Goal: Transaction & Acquisition: Purchase product/service

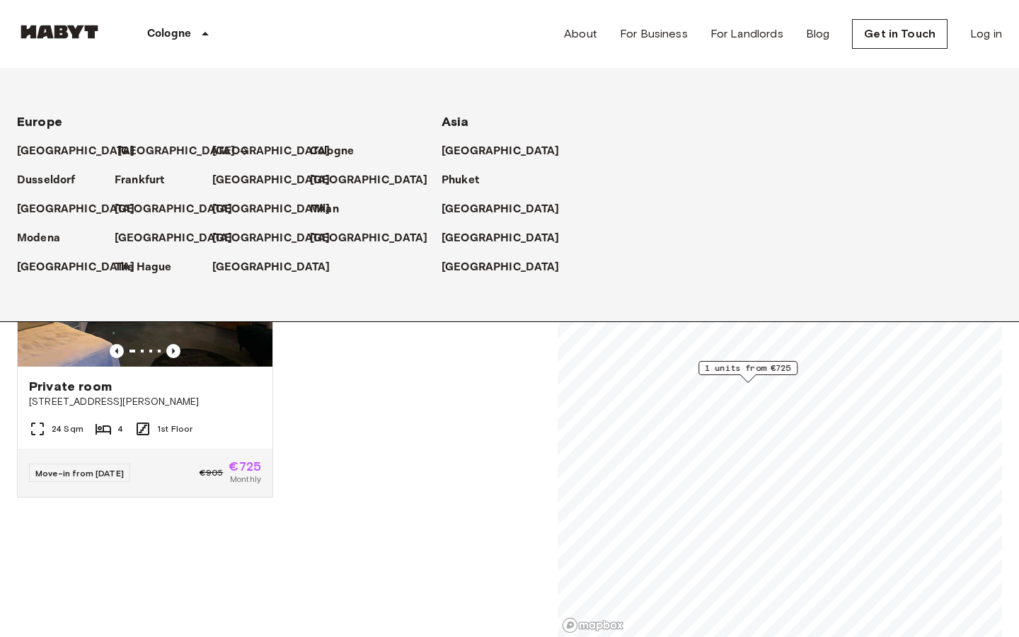
click at [135, 148] on p "[GEOGRAPHIC_DATA]" at bounding box center [176, 151] width 118 height 17
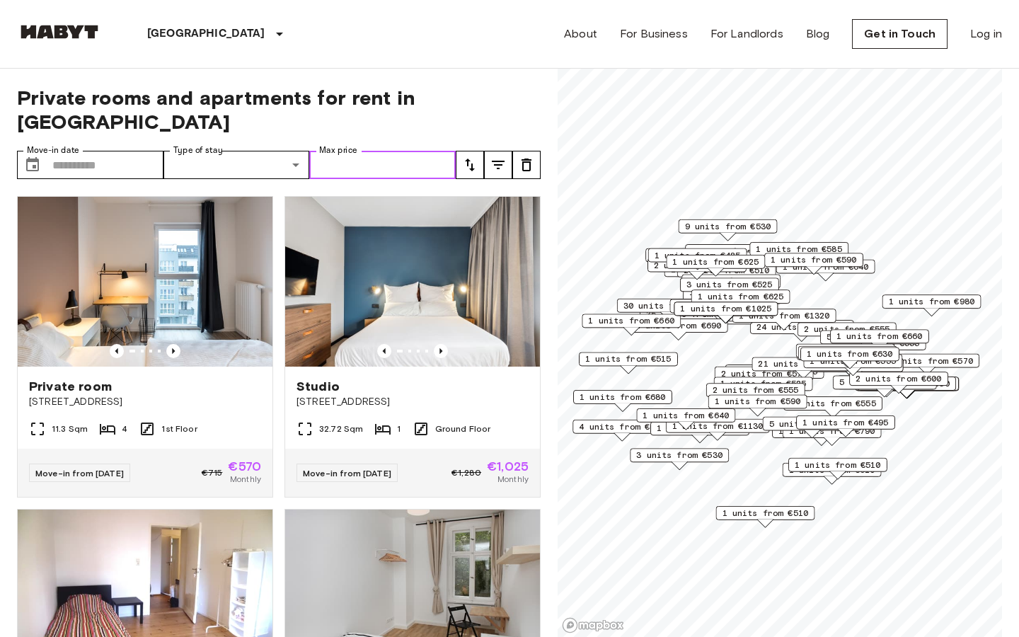
click at [428, 151] on input "Max price" at bounding box center [382, 165] width 147 height 28
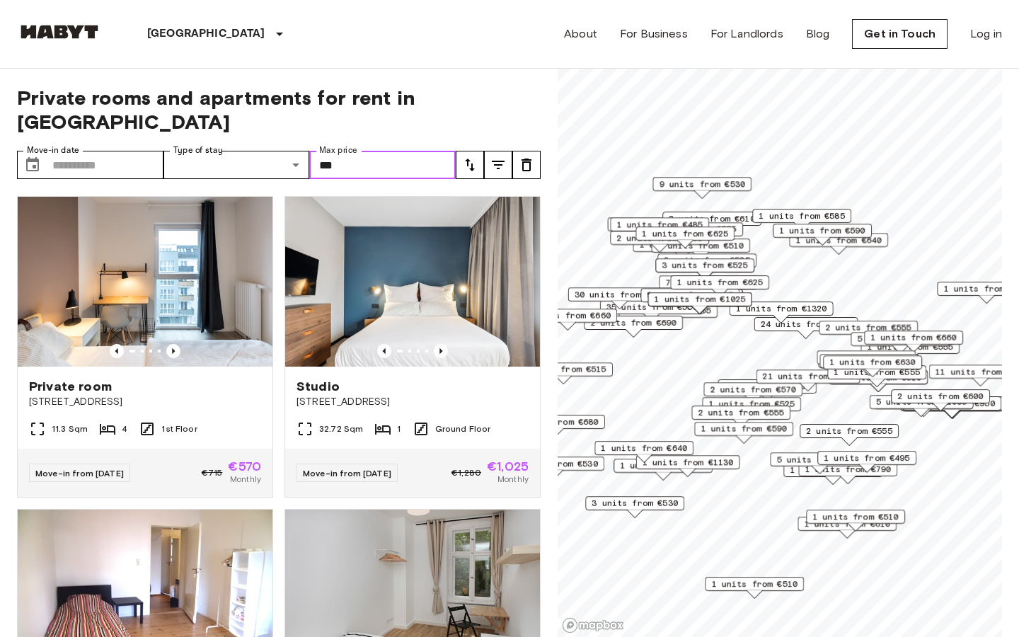
type input "***"
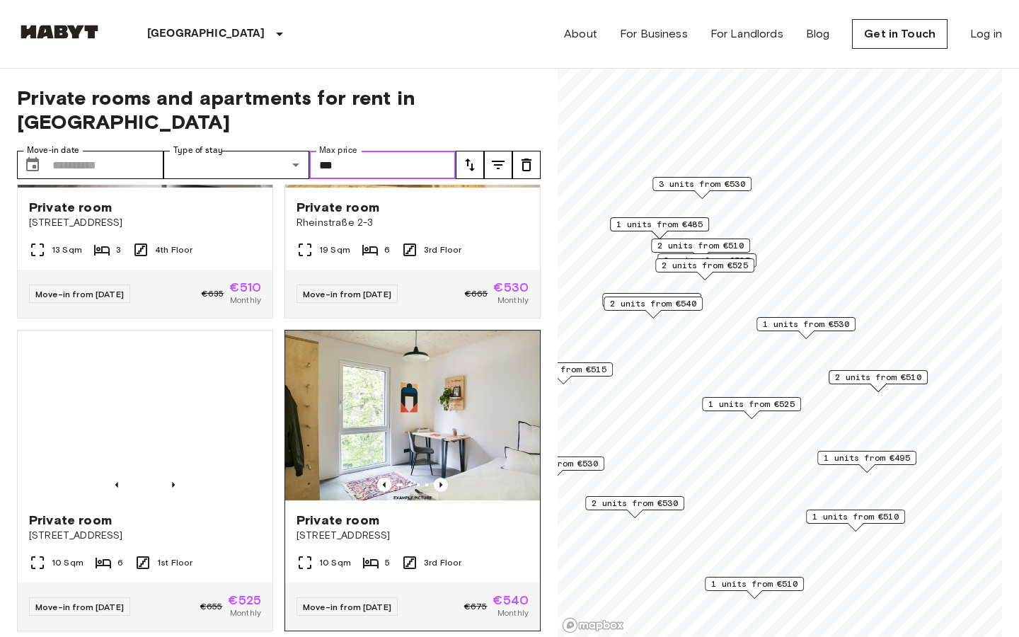
scroll to position [819, 0]
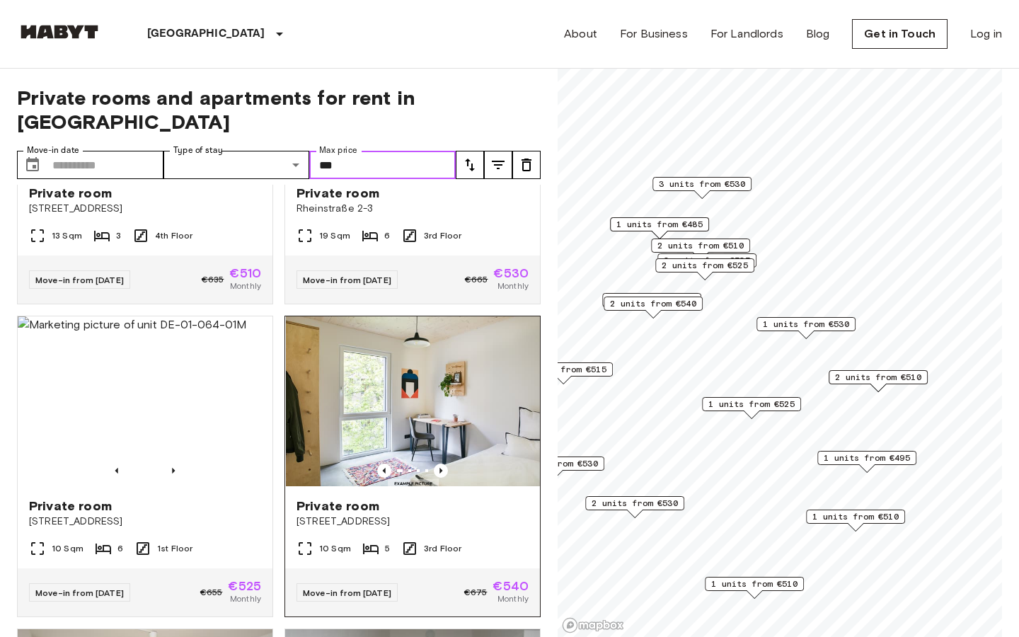
click at [386, 352] on img at bounding box center [413, 401] width 255 height 170
click at [384, 355] on img at bounding box center [412, 401] width 255 height 170
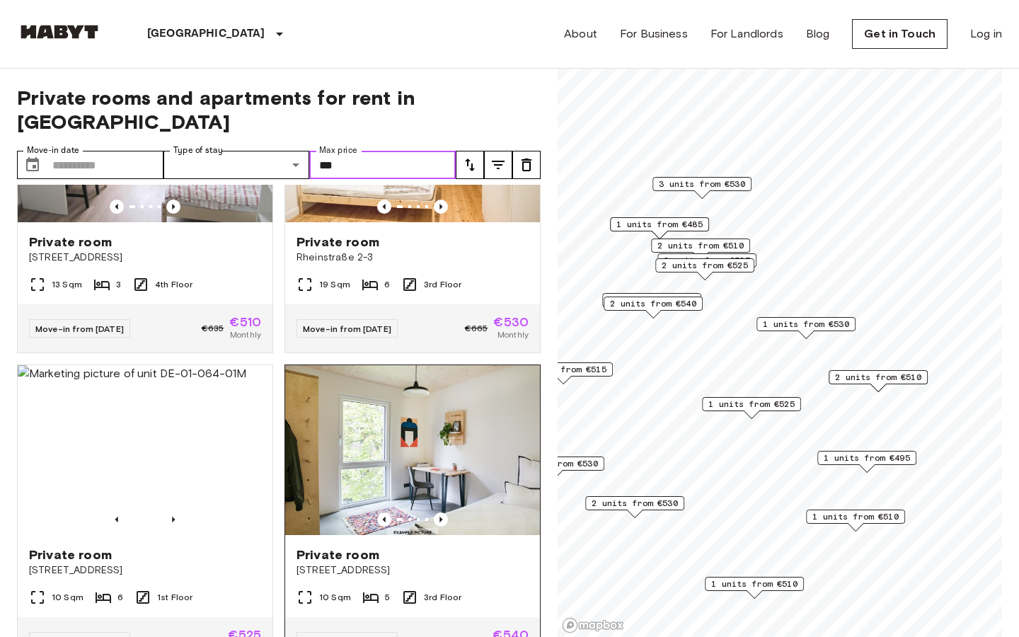
scroll to position [803, 0]
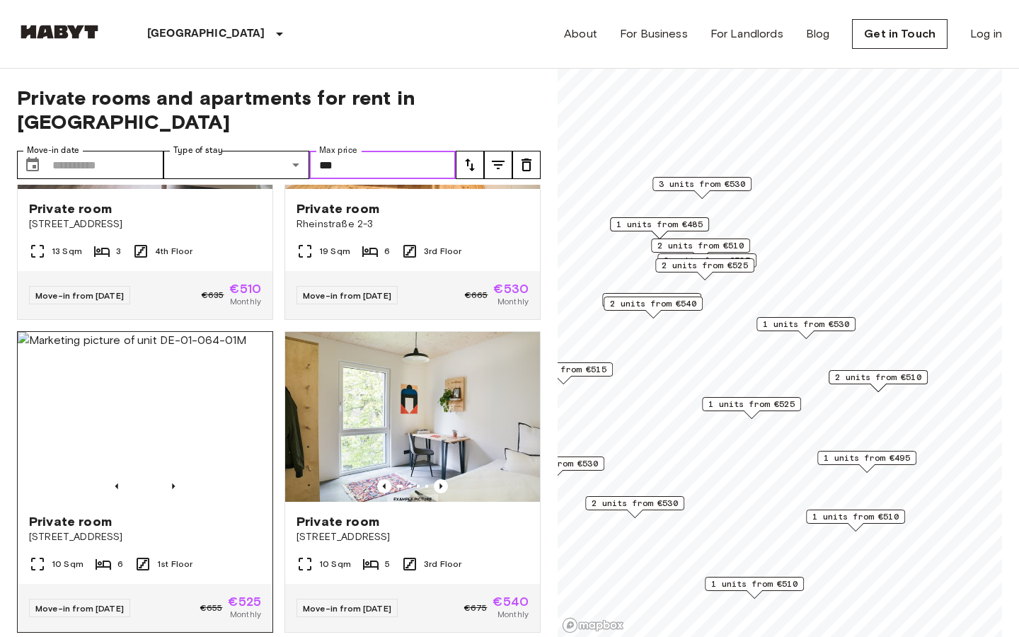
click at [206, 369] on img at bounding box center [145, 417] width 255 height 170
click at [411, 380] on img at bounding box center [412, 417] width 255 height 170
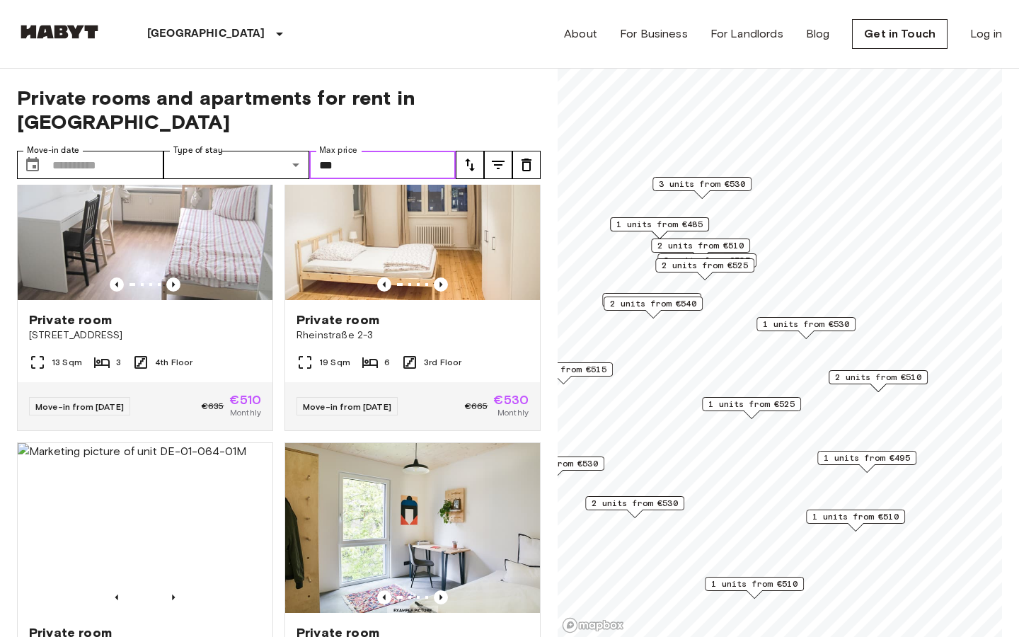
scroll to position [690, 0]
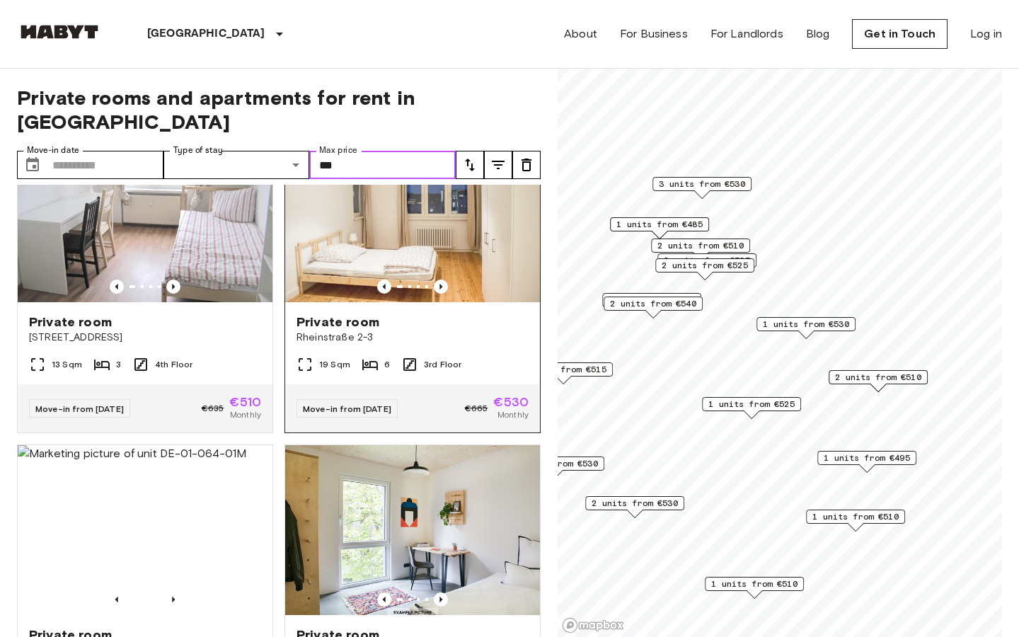
click at [449, 229] on img at bounding box center [412, 217] width 255 height 170
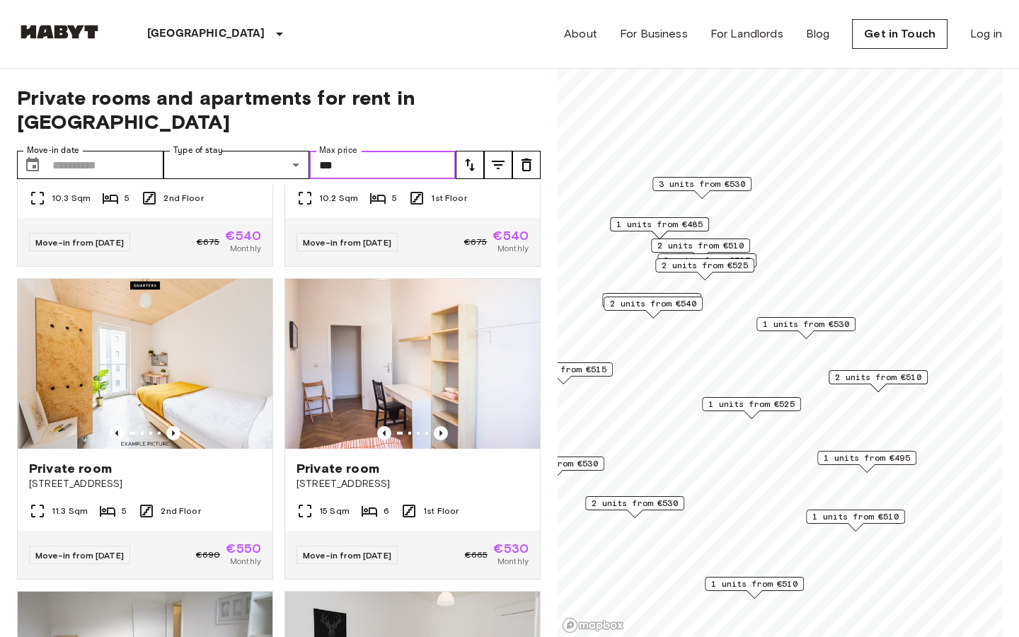
scroll to position [1802, 0]
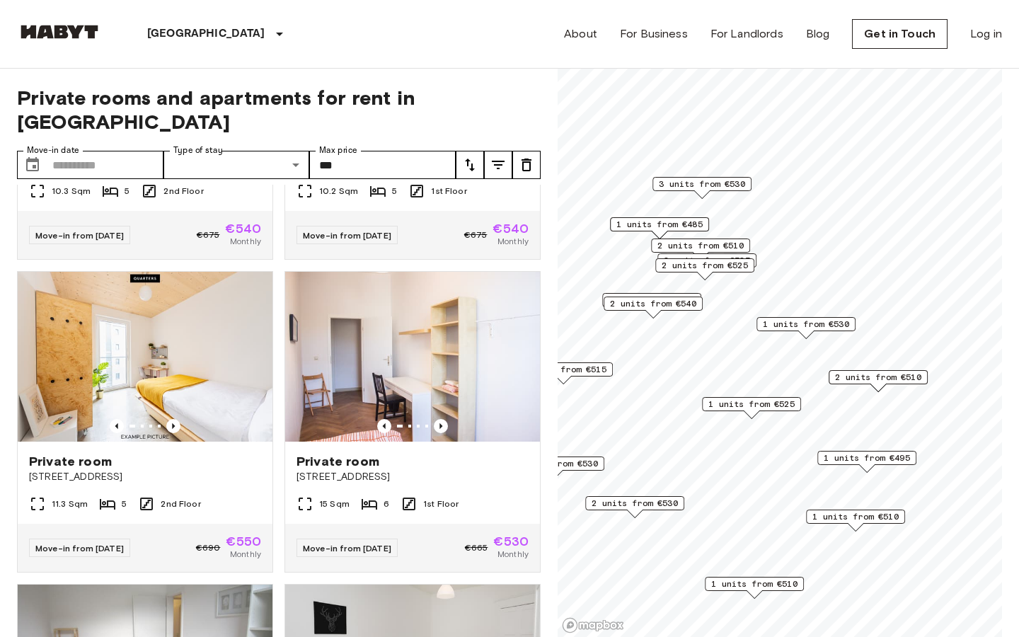
drag, startPoint x: 475, startPoint y: 148, endPoint x: 512, endPoint y: 160, distance: 39.4
click at [512, 160] on div "Private rooms and apartments for rent in Berlin Move-in date ​ Move-in date Typ…" at bounding box center [279, 353] width 524 height 569
click at [501, 156] on icon "tune" at bounding box center [498, 164] width 17 height 17
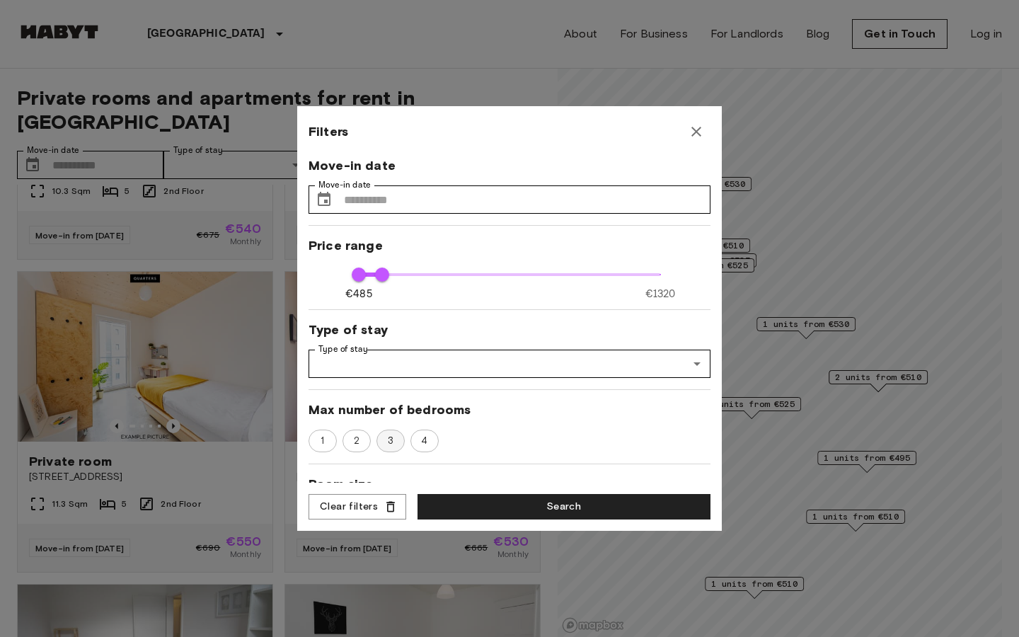
click at [386, 442] on span "3" at bounding box center [390, 441] width 21 height 14
type input "***"
type input "**"
click at [490, 498] on button "Search" at bounding box center [564, 507] width 293 height 26
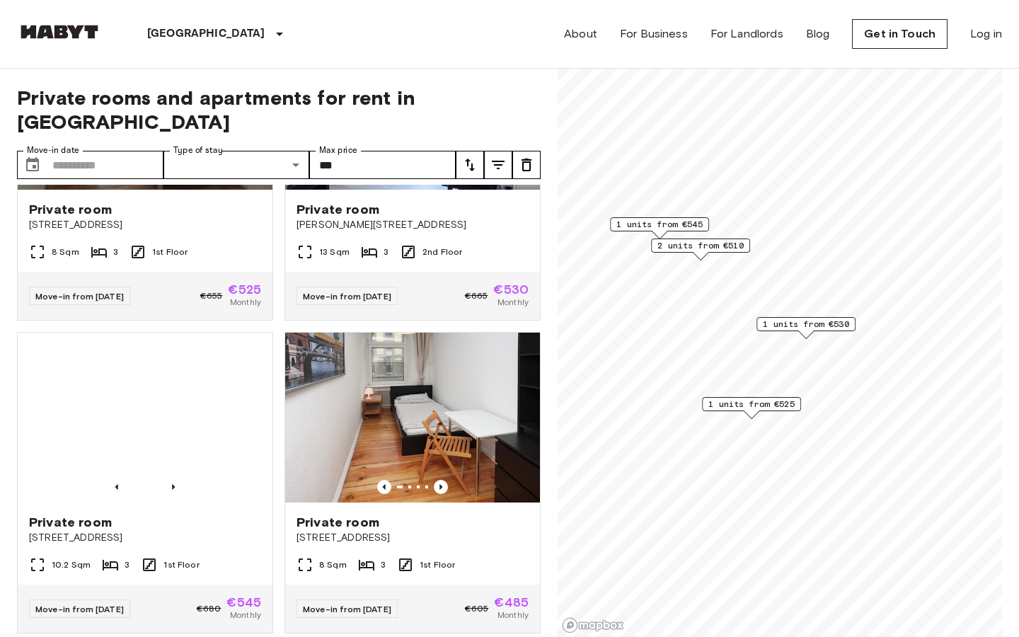
scroll to position [36, 0]
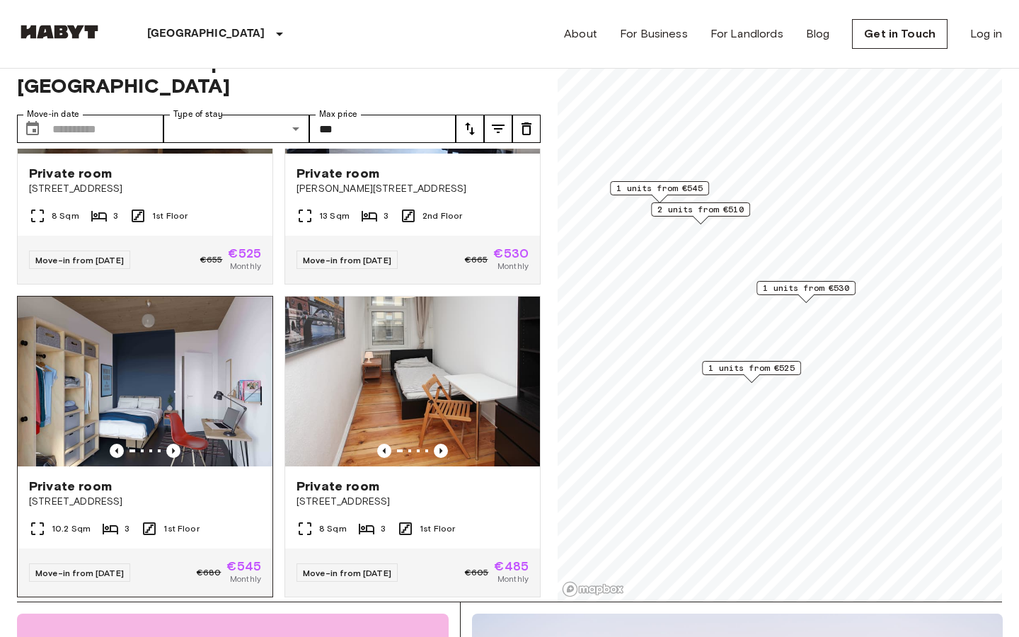
click at [135, 334] on img at bounding box center [145, 382] width 255 height 170
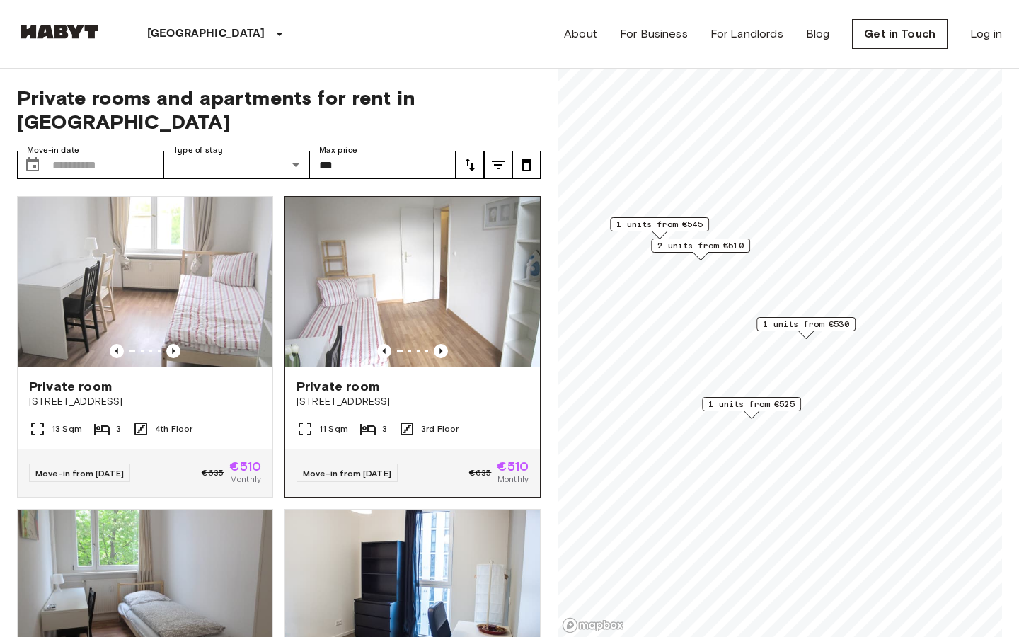
scroll to position [490, 0]
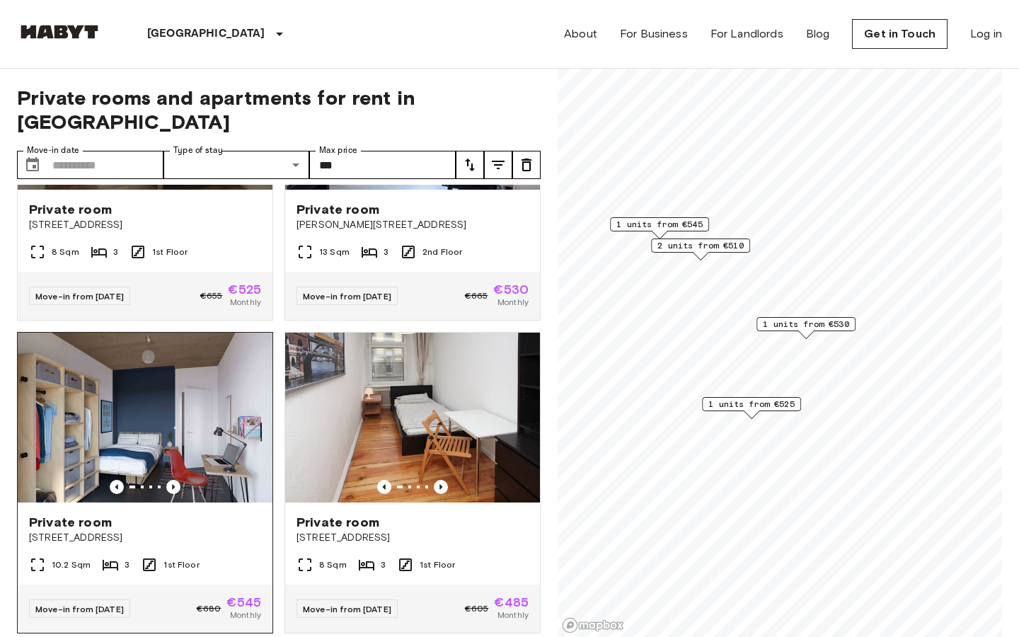
click at [187, 382] on img at bounding box center [145, 418] width 255 height 170
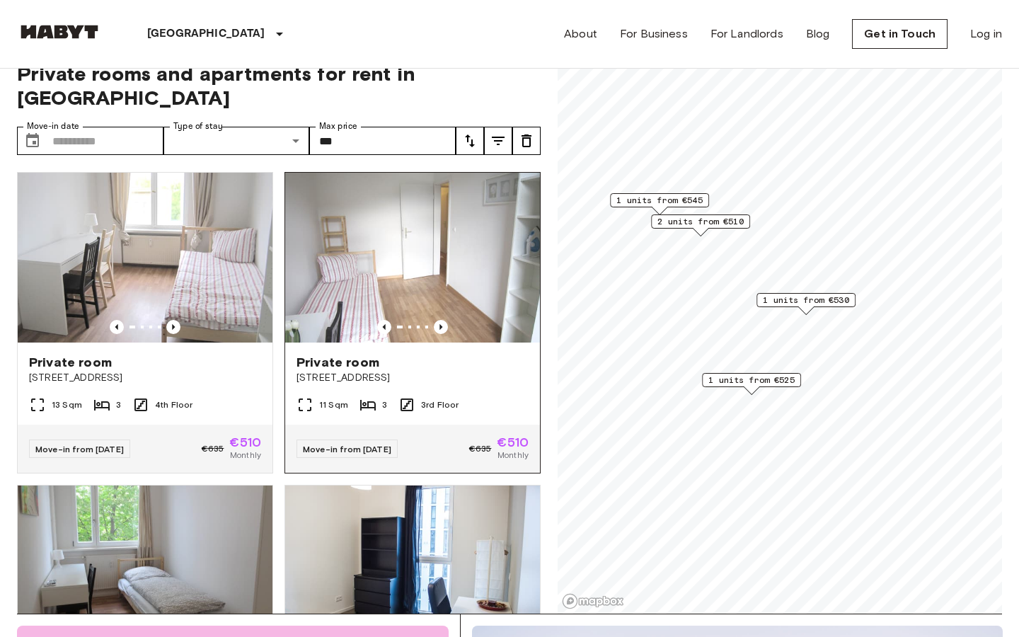
scroll to position [0, 0]
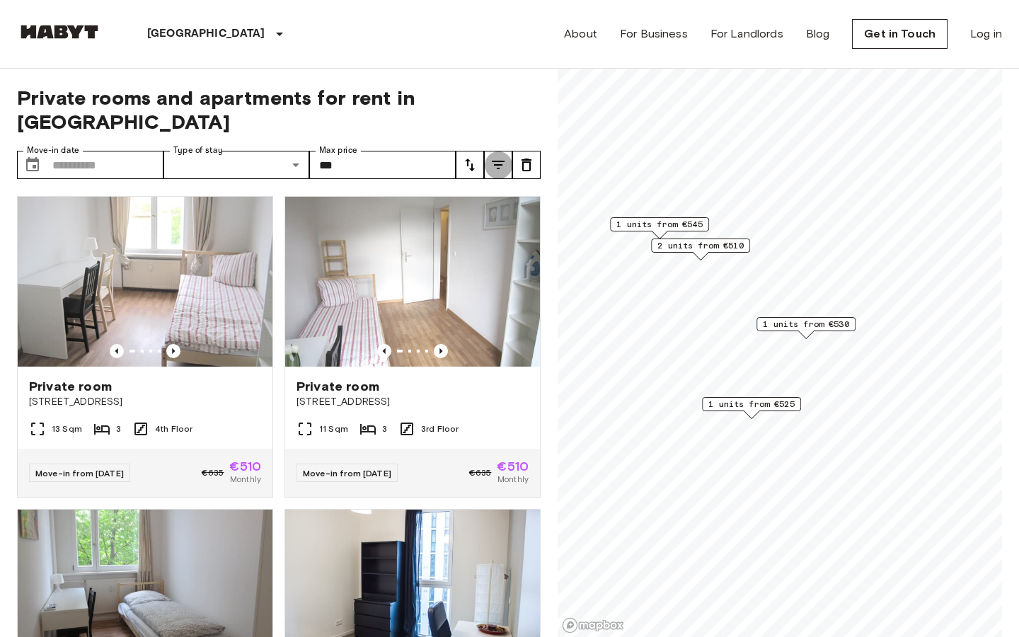
click at [505, 156] on icon "tune" at bounding box center [498, 164] width 17 height 17
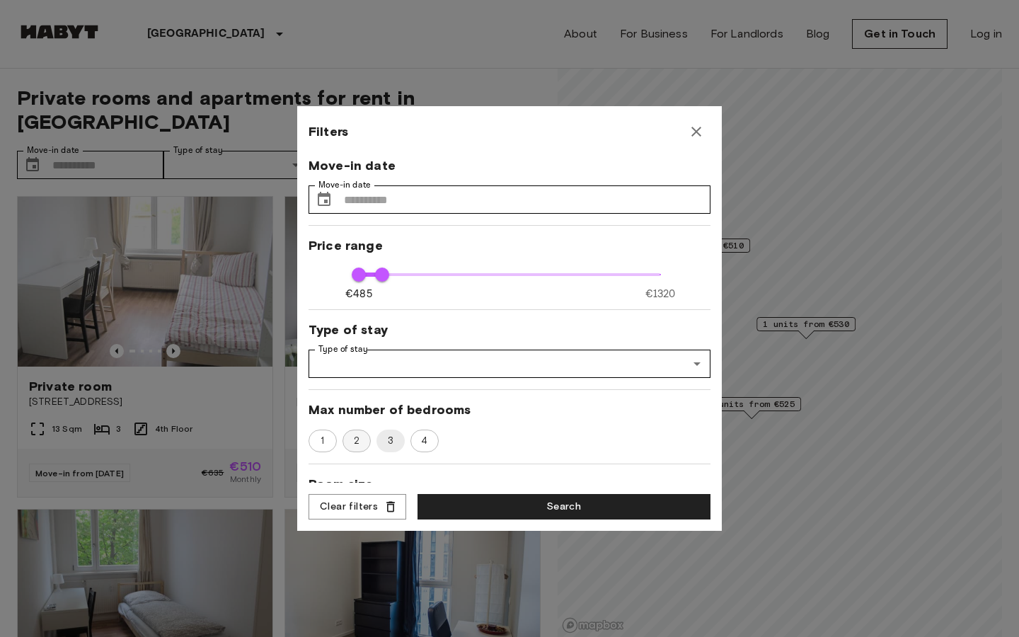
click at [352, 434] on span "2" at bounding box center [356, 441] width 21 height 14
type input "***"
type input "**"
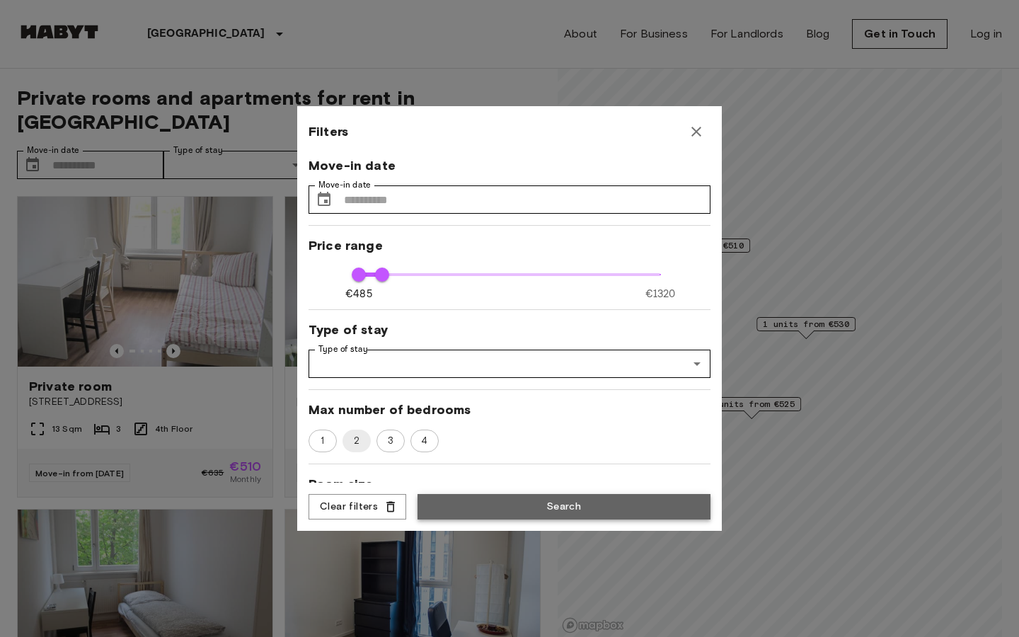
click at [459, 515] on button "Search" at bounding box center [564, 507] width 293 height 26
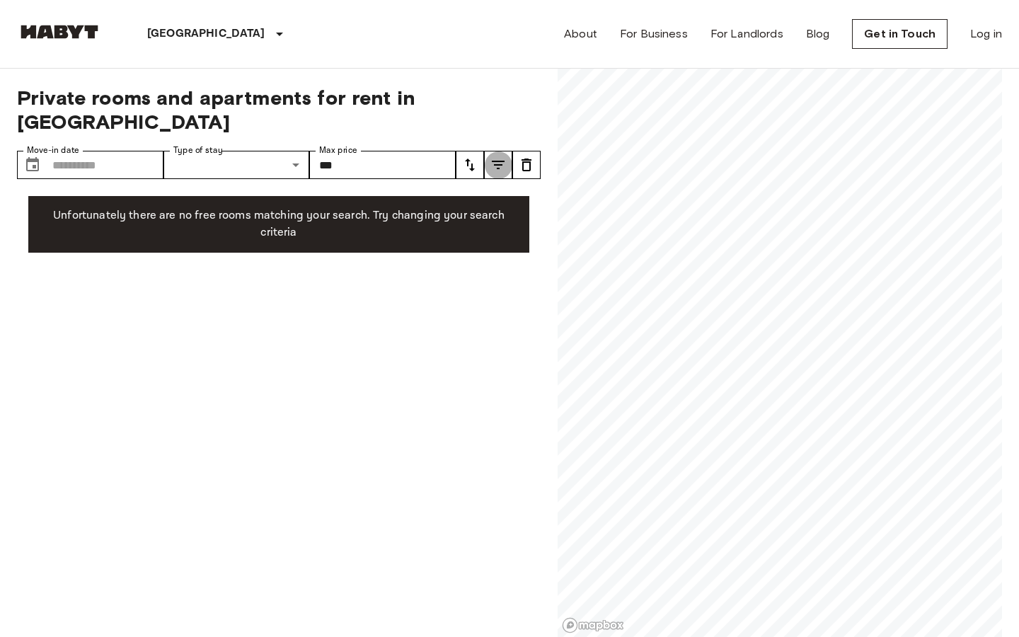
click at [502, 156] on icon "tune" at bounding box center [498, 164] width 17 height 17
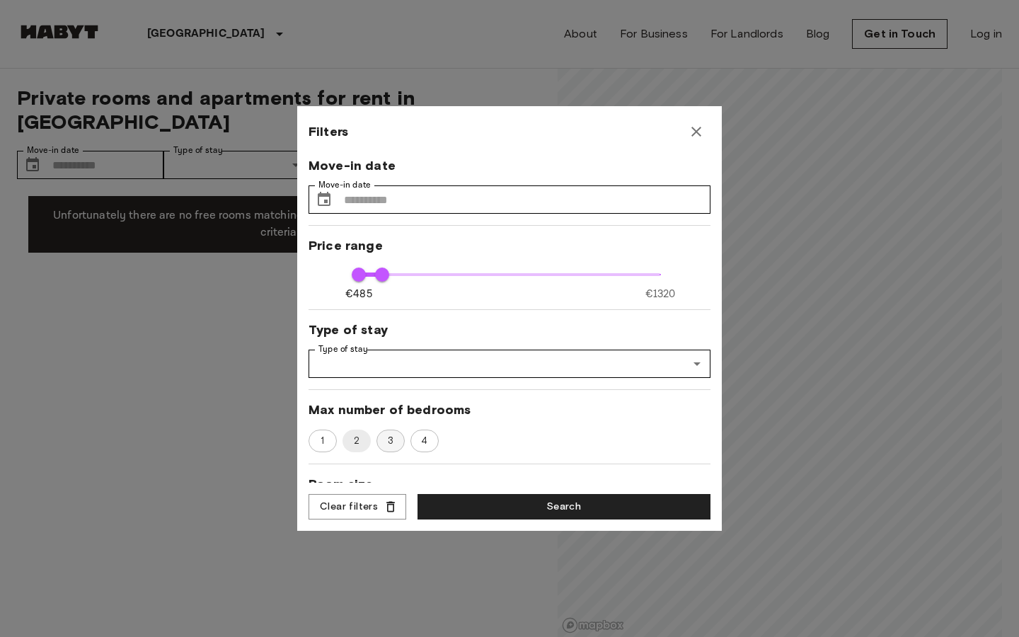
click at [393, 438] on span "3" at bounding box center [390, 441] width 21 height 14
type input "***"
type input "**"
click at [486, 515] on button "Search" at bounding box center [564, 507] width 293 height 26
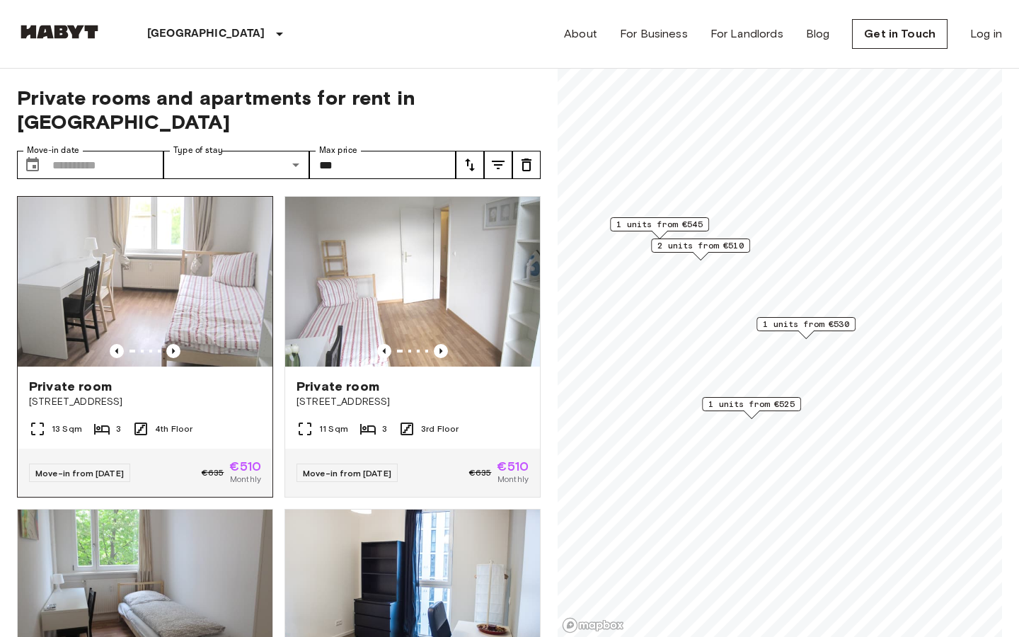
click at [193, 267] on img at bounding box center [145, 282] width 255 height 170
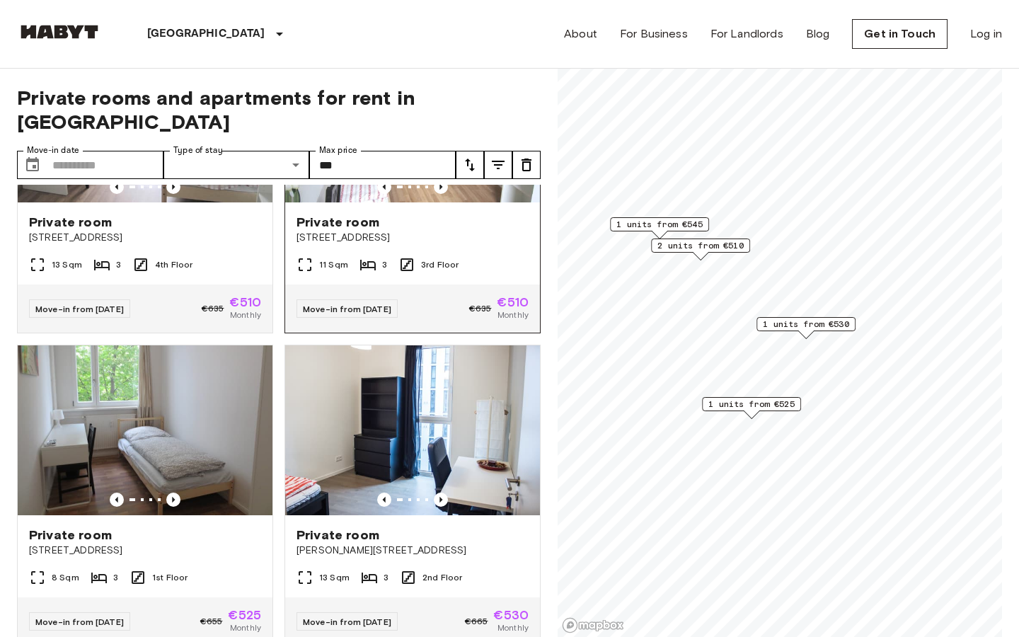
scroll to position [166, 0]
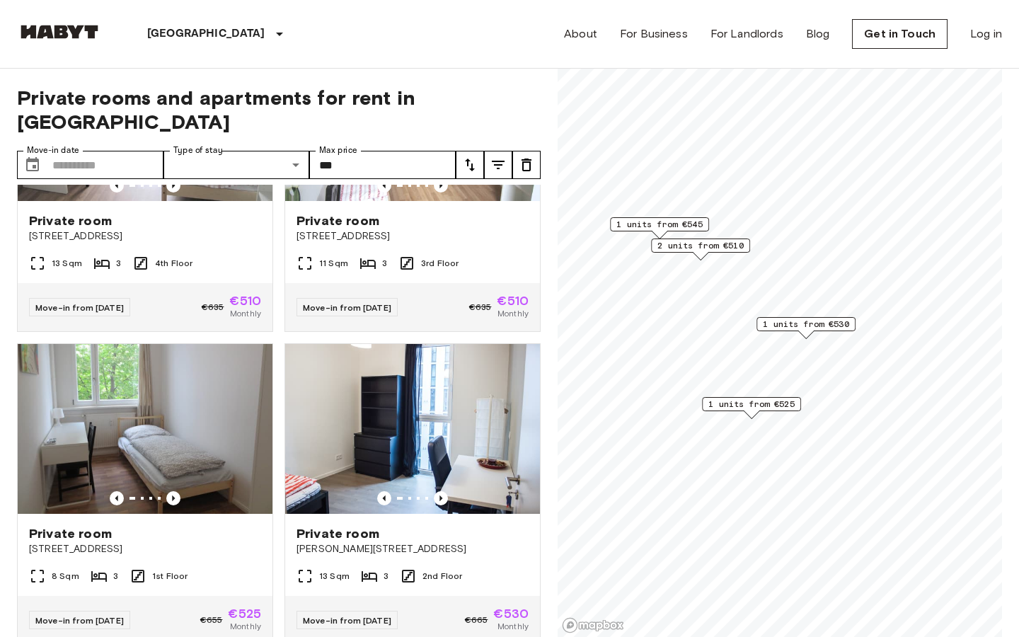
click at [492, 151] on button "tune" at bounding box center [498, 165] width 28 height 28
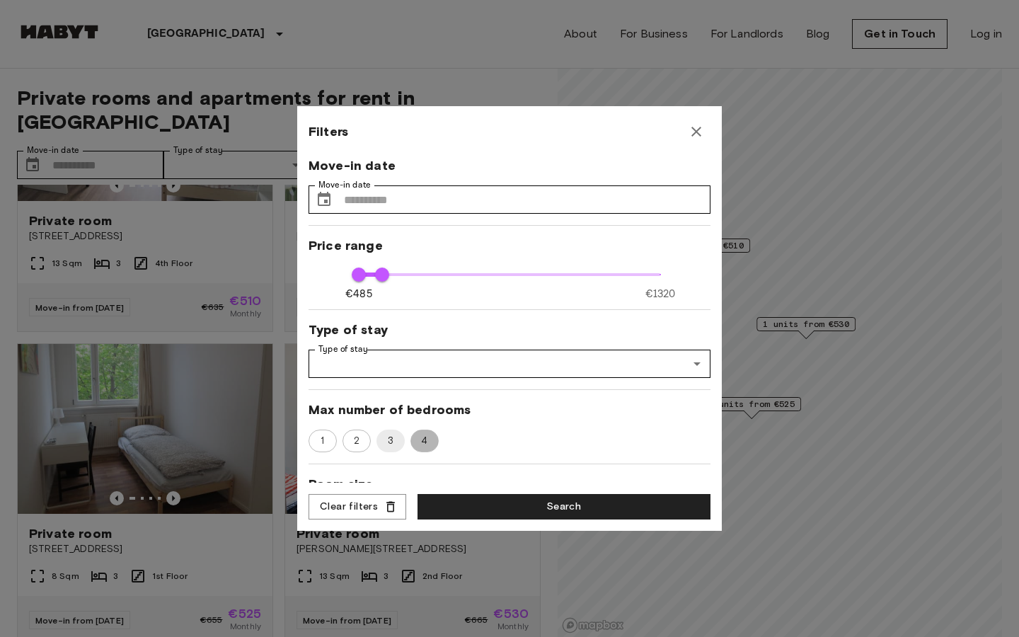
click at [417, 447] on span "4" at bounding box center [424, 441] width 22 height 14
type input "***"
type input "**"
click at [486, 512] on button "Search" at bounding box center [564, 507] width 293 height 26
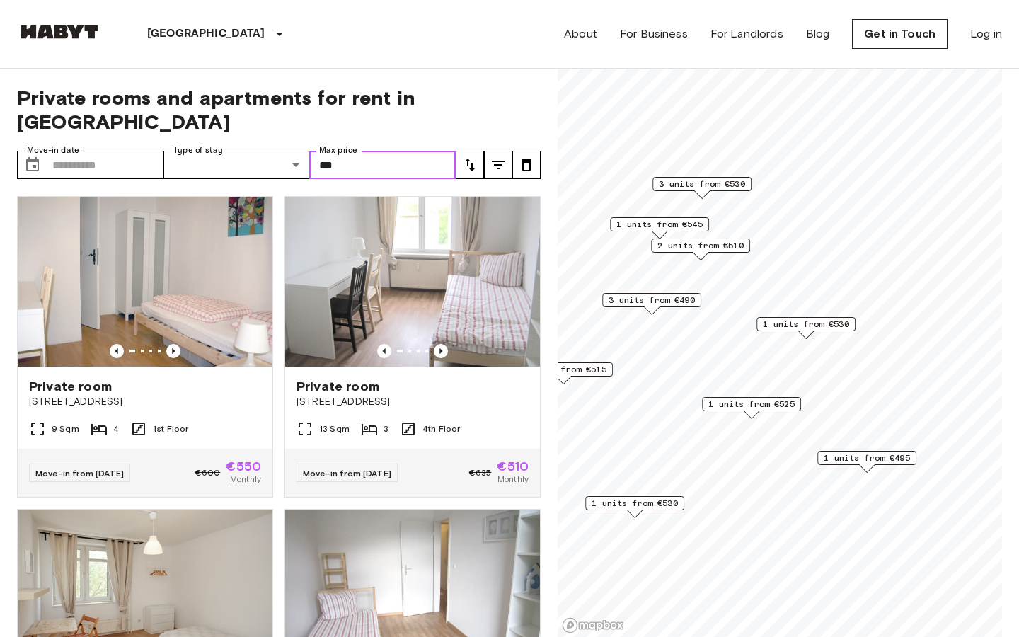
click at [360, 151] on input "***" at bounding box center [382, 165] width 147 height 28
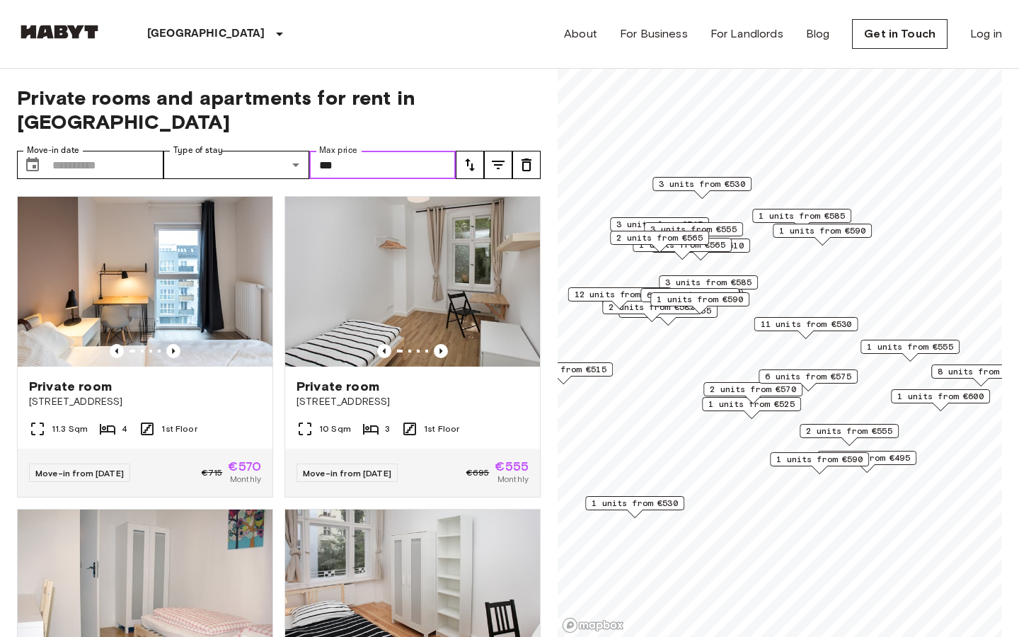
type input "***"
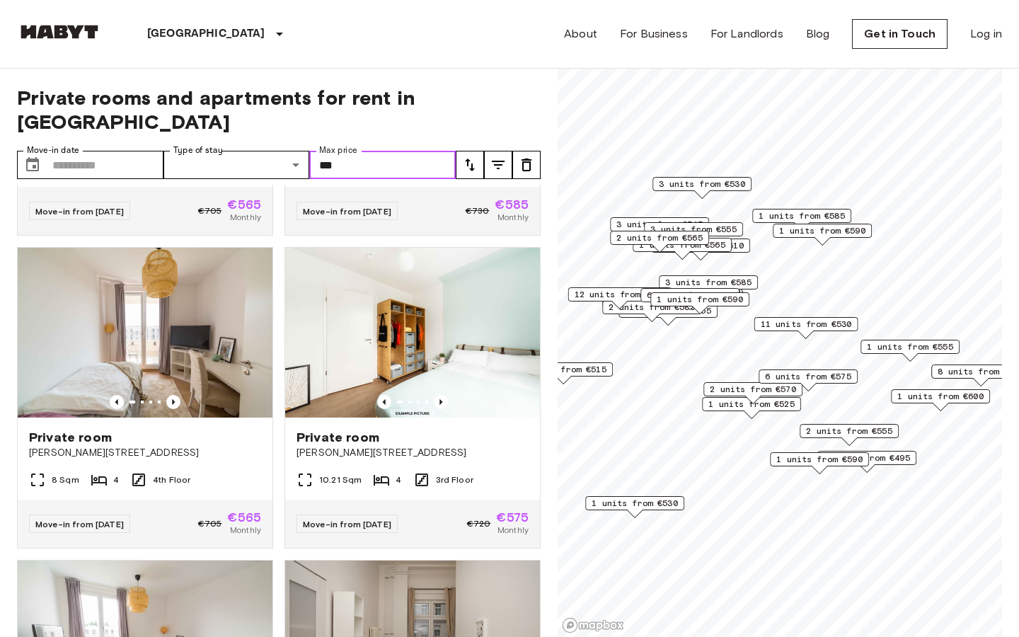
scroll to position [1515, 0]
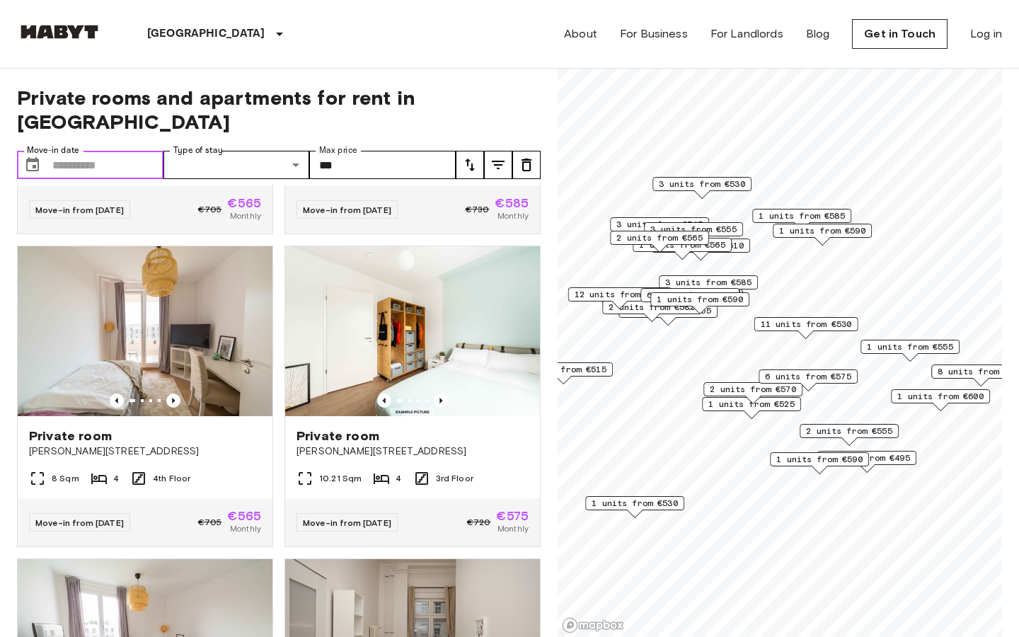
click at [133, 151] on input "Move-in date" at bounding box center [107, 165] width 111 height 28
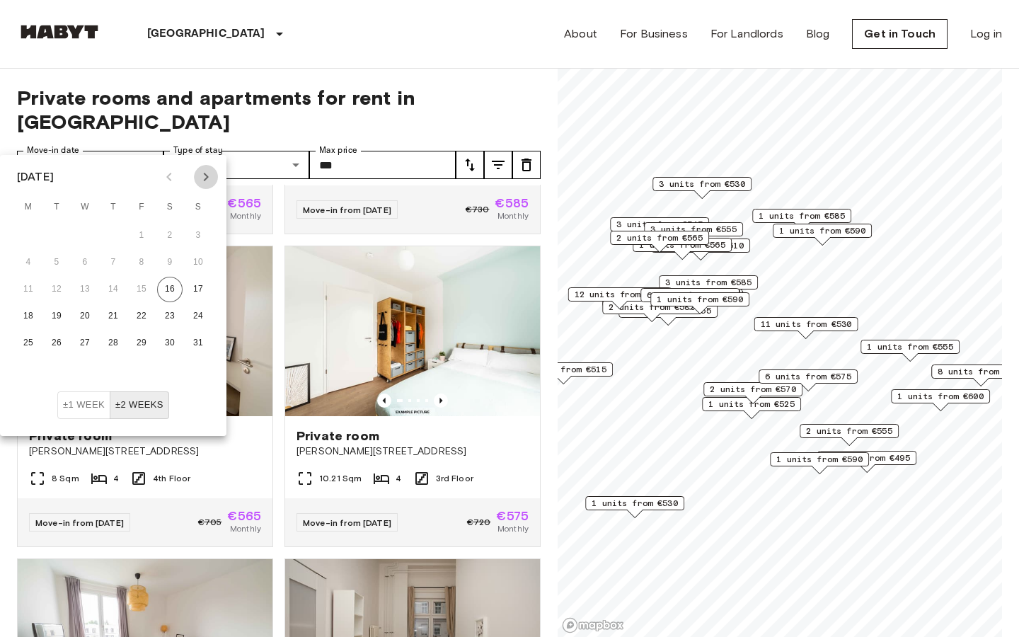
click at [208, 170] on icon "Next month" at bounding box center [205, 176] width 17 height 17
click at [93, 263] on button "10" at bounding box center [84, 262] width 25 height 25
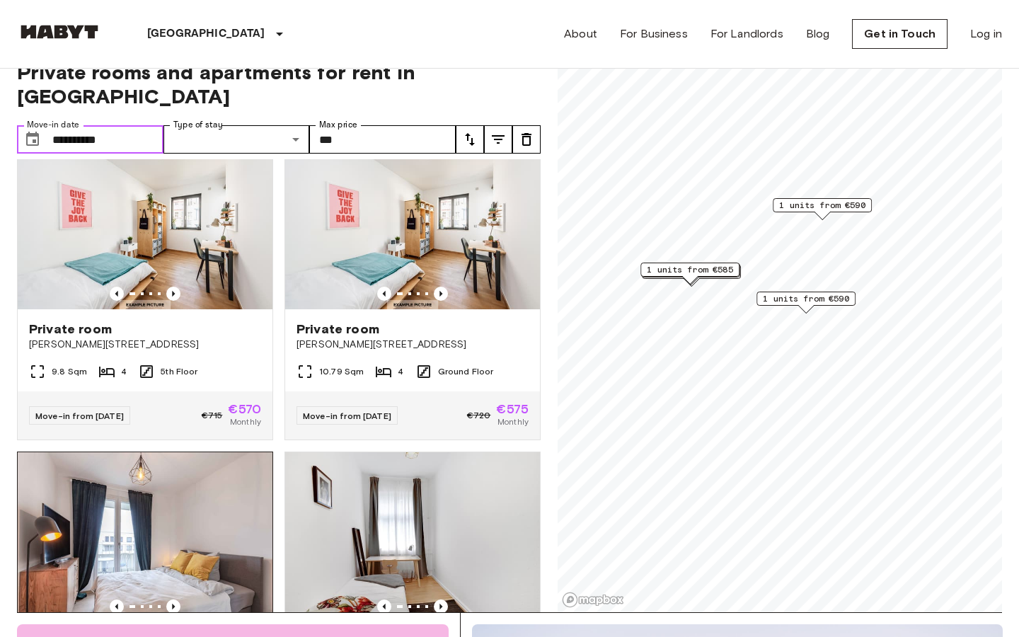
scroll to position [490, 0]
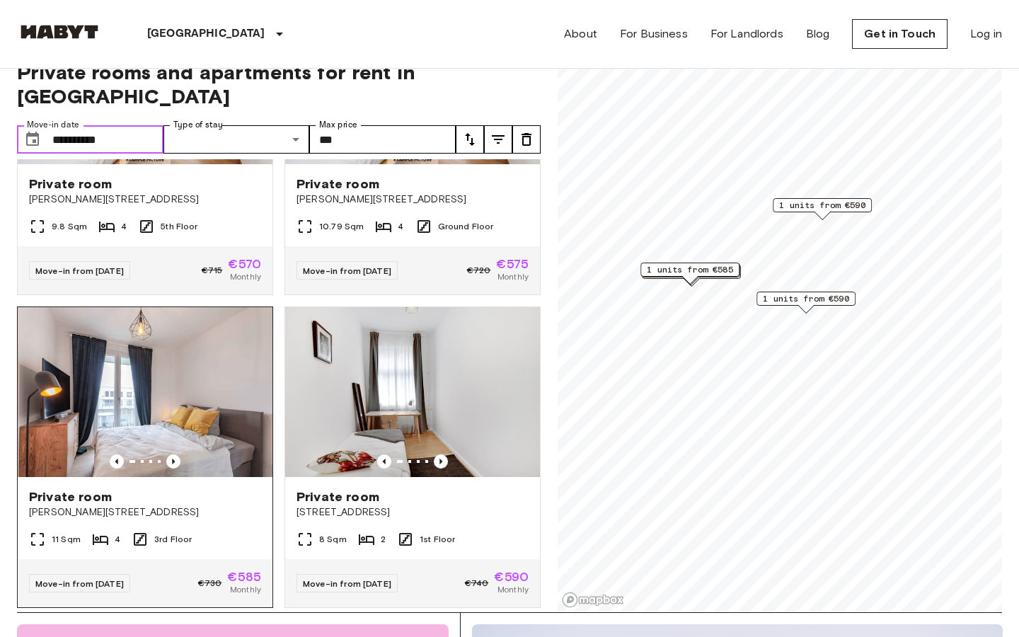
click at [172, 383] on img at bounding box center [145, 392] width 255 height 170
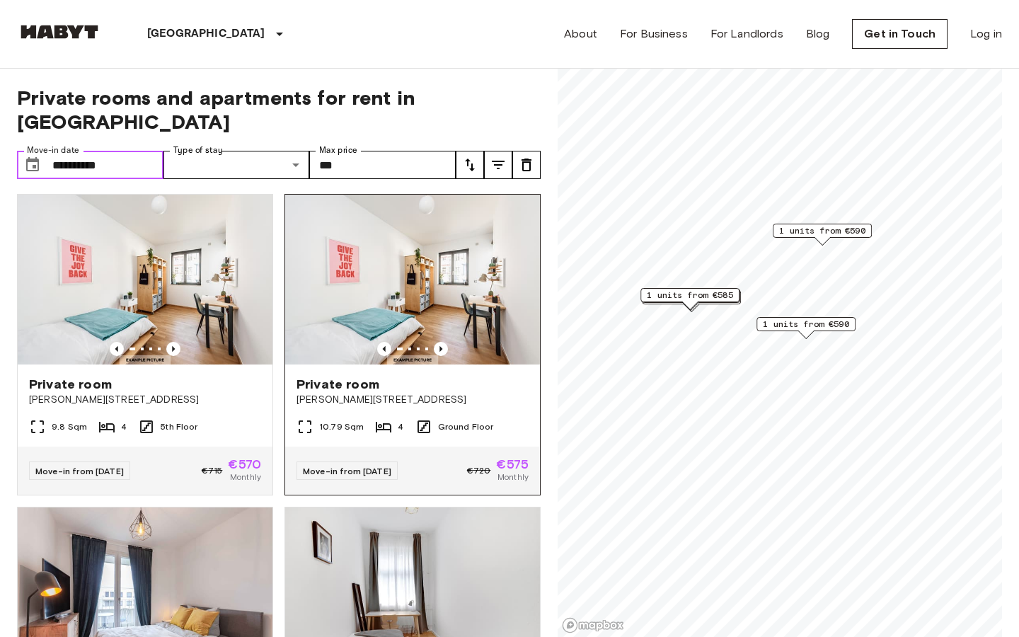
scroll to position [302, 0]
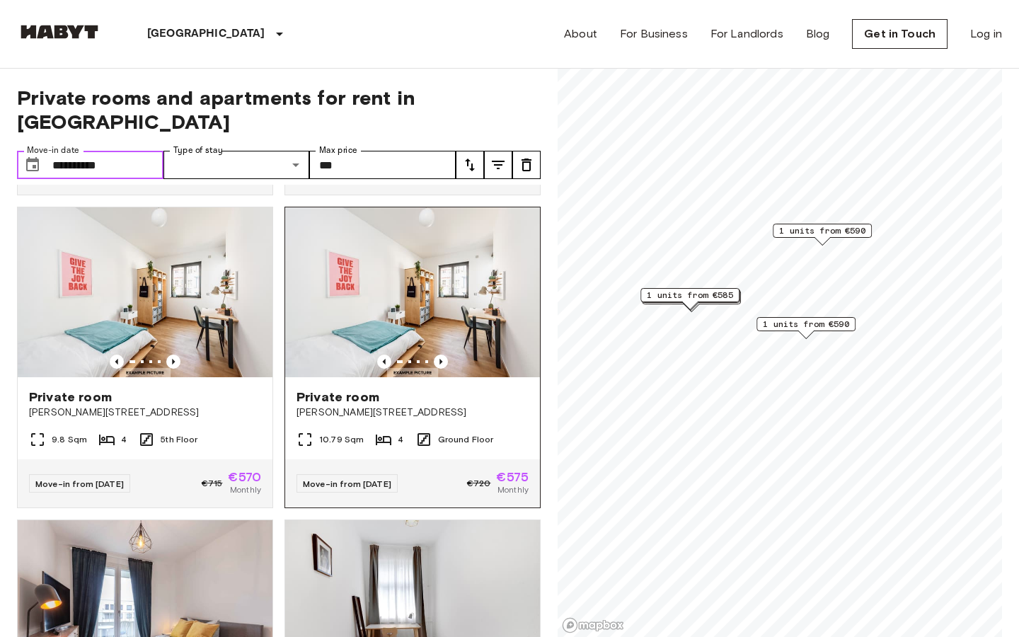
click at [469, 284] on img at bounding box center [412, 292] width 255 height 170
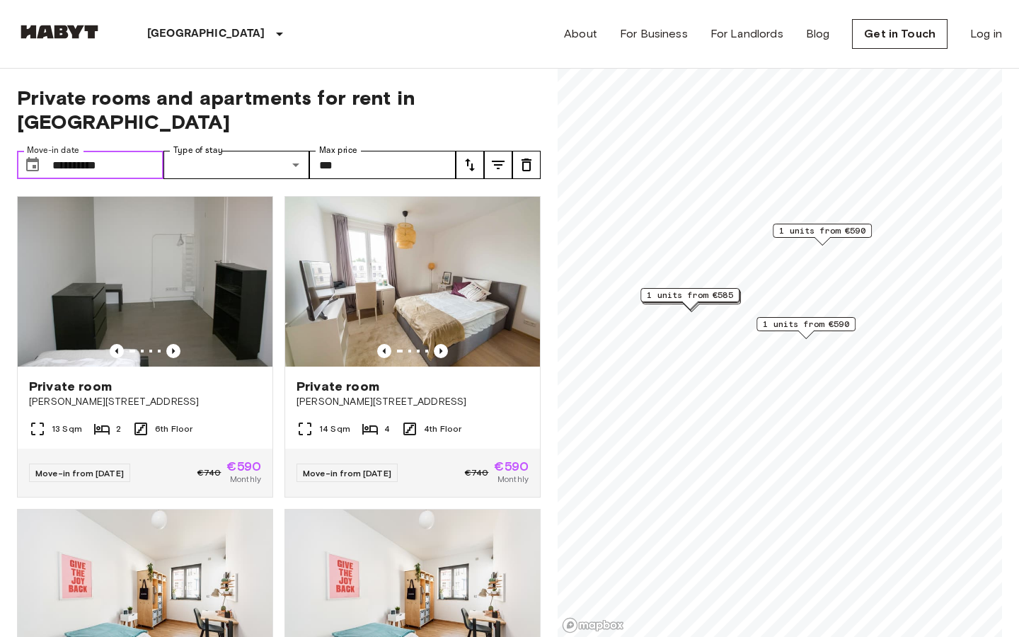
click at [131, 151] on input "**********" at bounding box center [107, 165] width 111 height 28
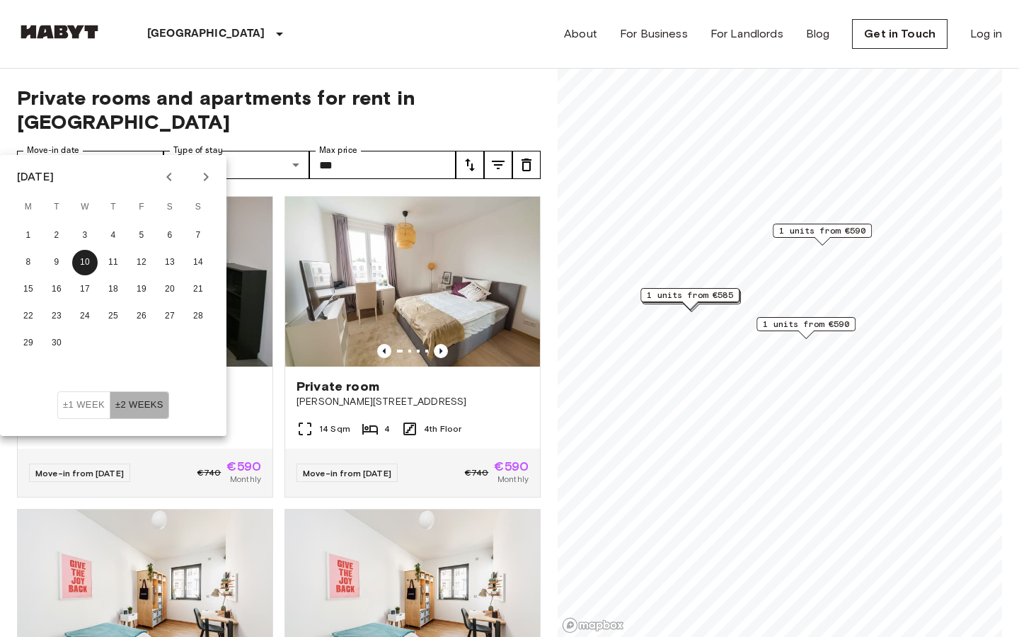
click at [143, 406] on button "±2 weeks" at bounding box center [139, 405] width 59 height 28
click at [38, 236] on button "1" at bounding box center [28, 235] width 25 height 25
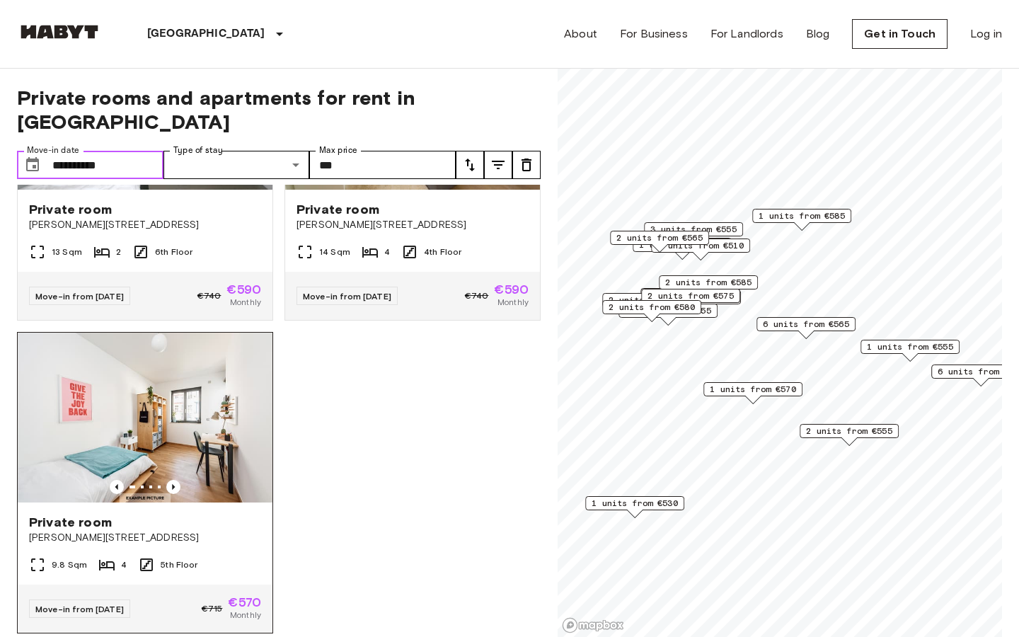
scroll to position [49, 0]
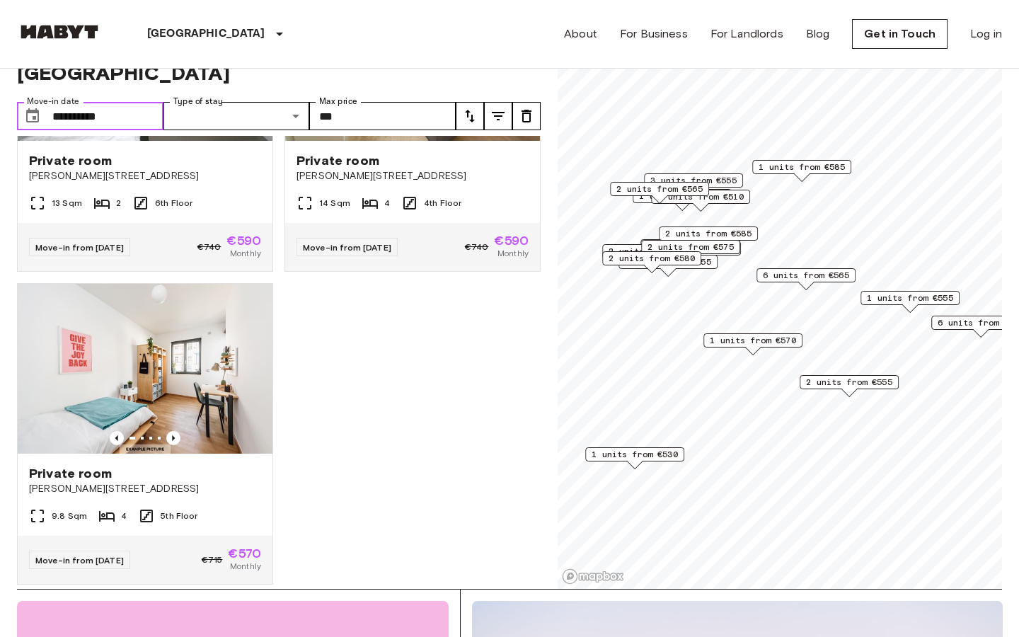
click at [112, 105] on input "**********" at bounding box center [107, 116] width 111 height 28
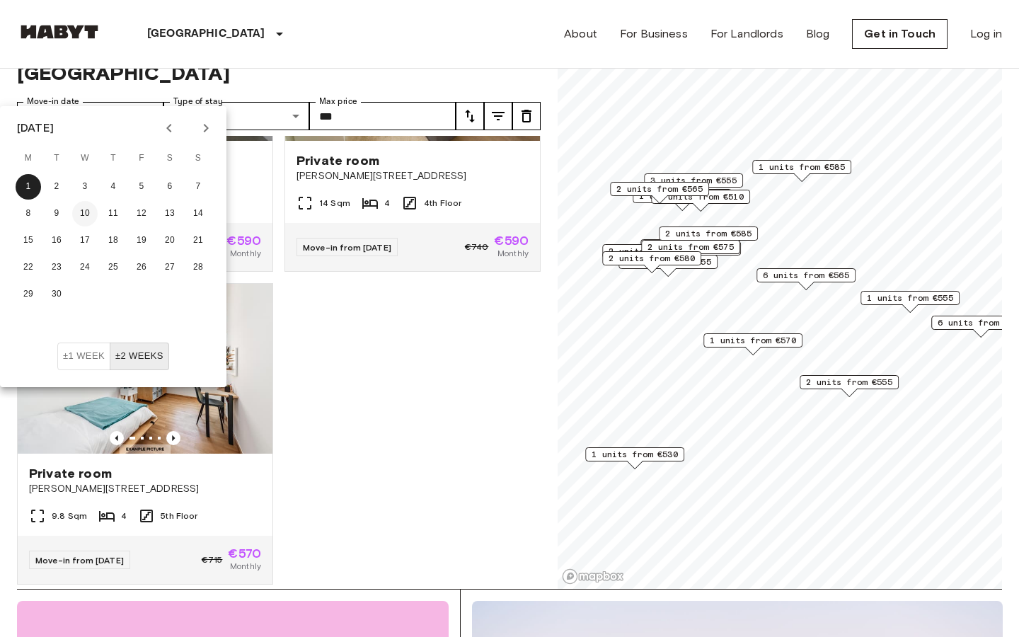
click at [94, 212] on button "10" at bounding box center [84, 213] width 25 height 25
type input "**********"
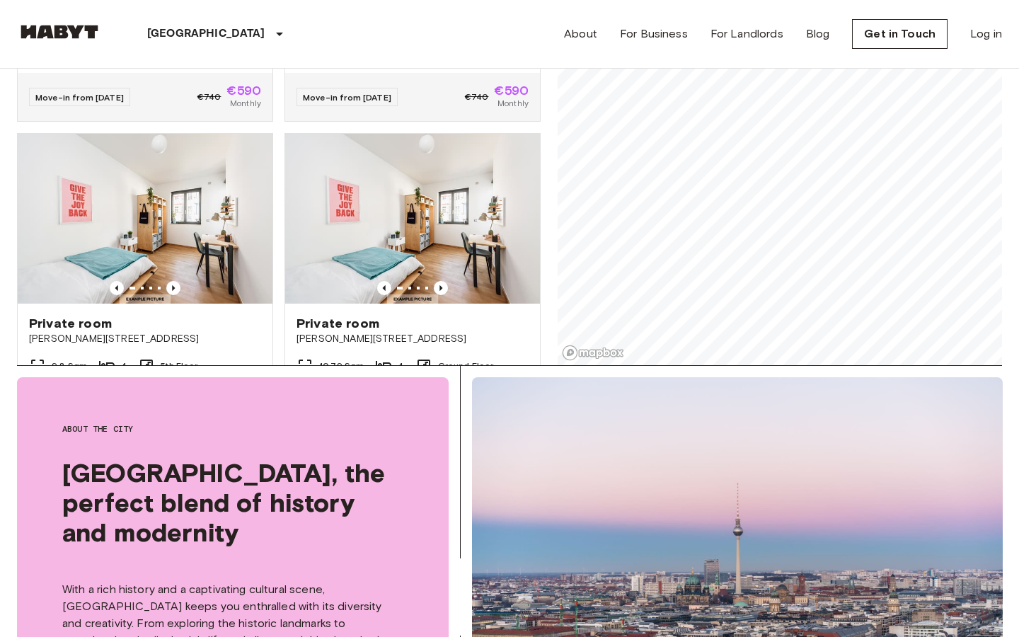
scroll to position [148, 0]
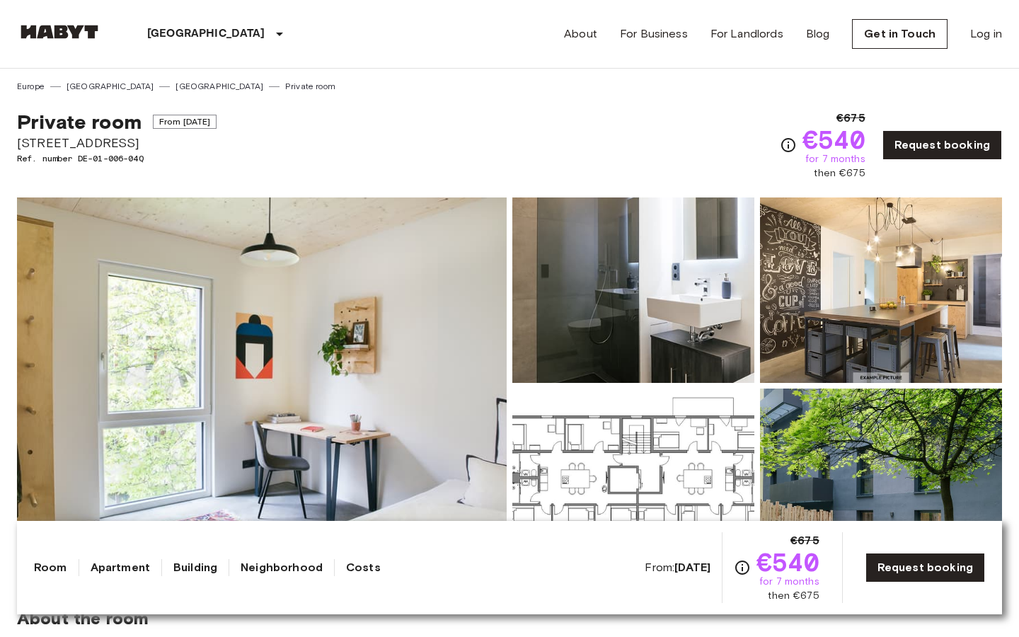
click at [323, 374] on img at bounding box center [262, 385] width 490 height 377
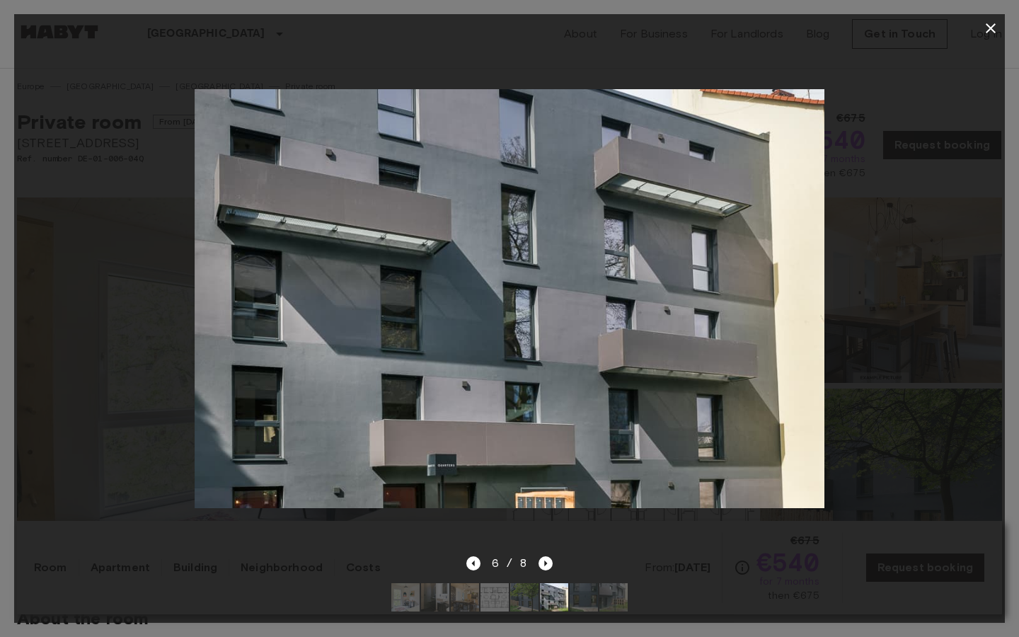
click at [922, 389] on div at bounding box center [509, 298] width 991 height 512
click at [982, 29] on icon "button" at bounding box center [990, 28] width 17 height 17
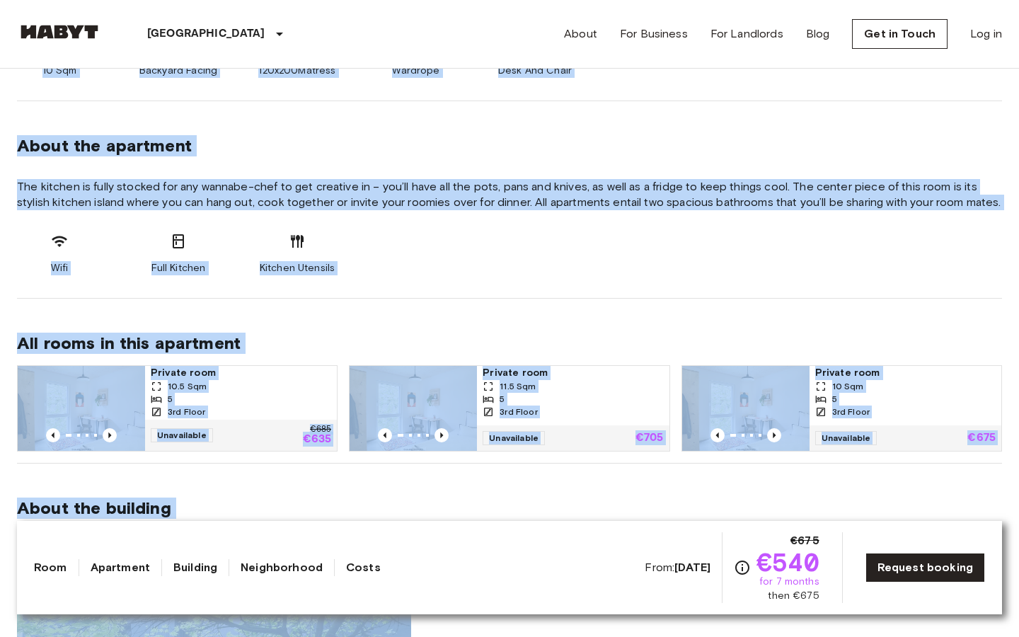
scroll to position [685, 0]
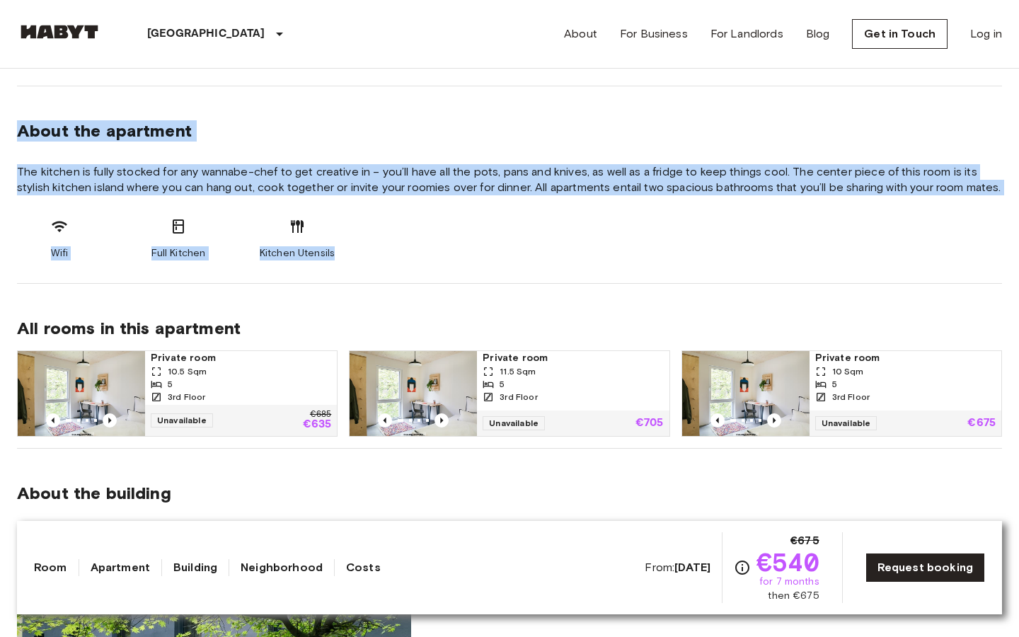
drag, startPoint x: 16, startPoint y: 197, endPoint x: 375, endPoint y: 258, distance: 363.9
copy div "About the room Our rooms come fully furnished with everything you need such as …"
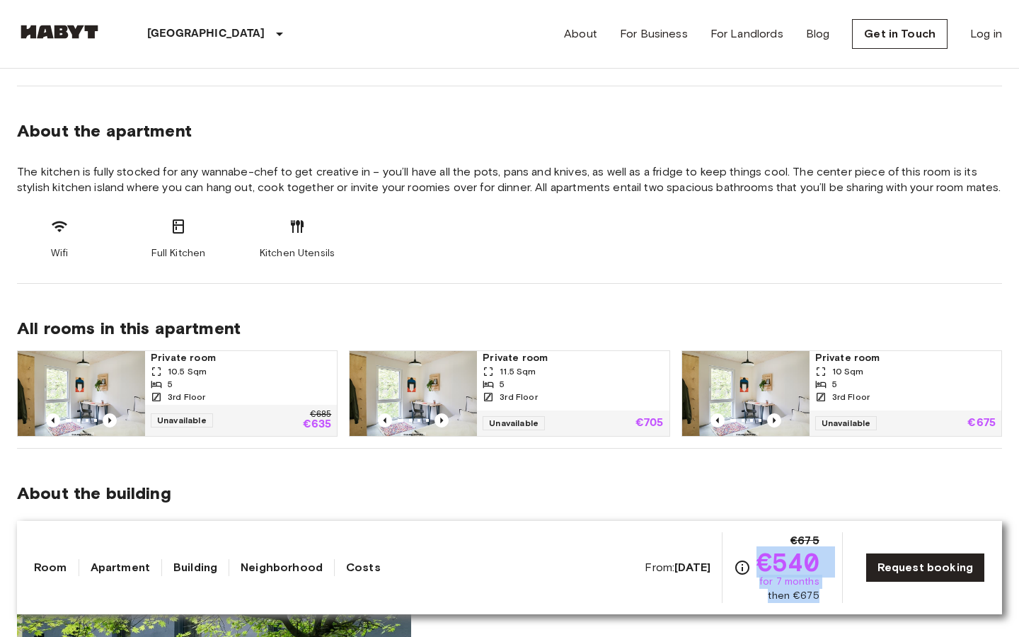
drag, startPoint x: 764, startPoint y: 558, endPoint x: 825, endPoint y: 601, distance: 74.2
click at [827, 601] on div "From: Aug 19 2025 €675 €540 for 7 months then €675 Request booking" at bounding box center [815, 567] width 340 height 71
copy div "€540 for 7 months then €675"
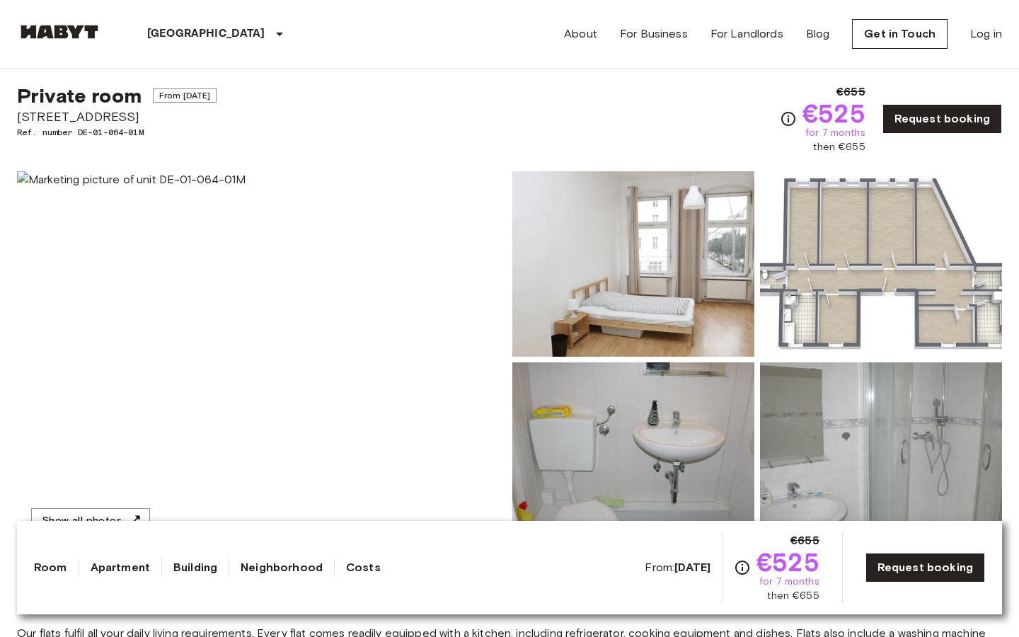
scroll to position [28, 0]
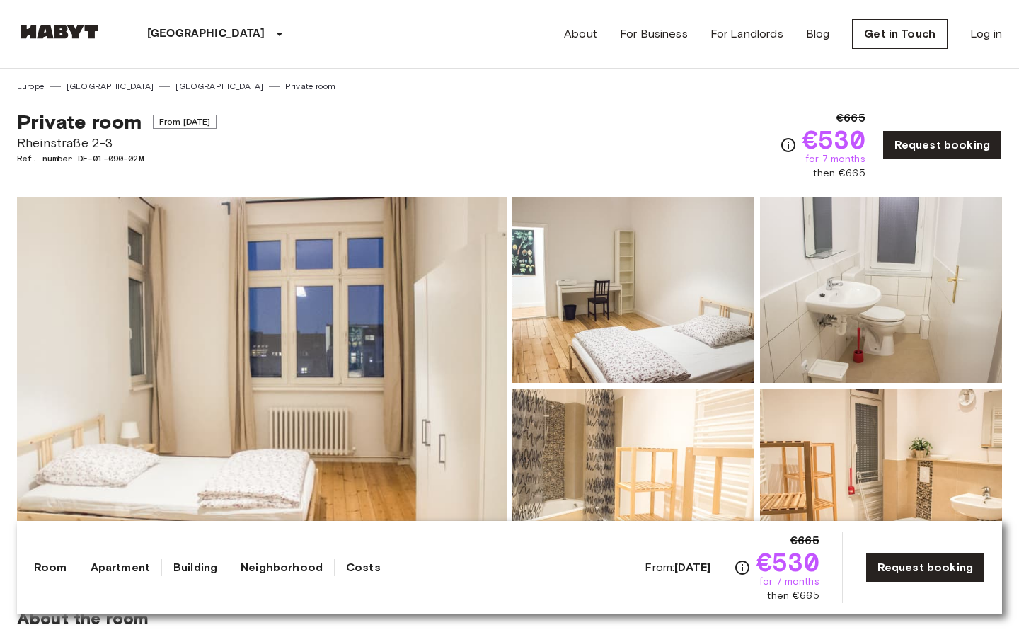
click at [370, 370] on img at bounding box center [262, 385] width 490 height 377
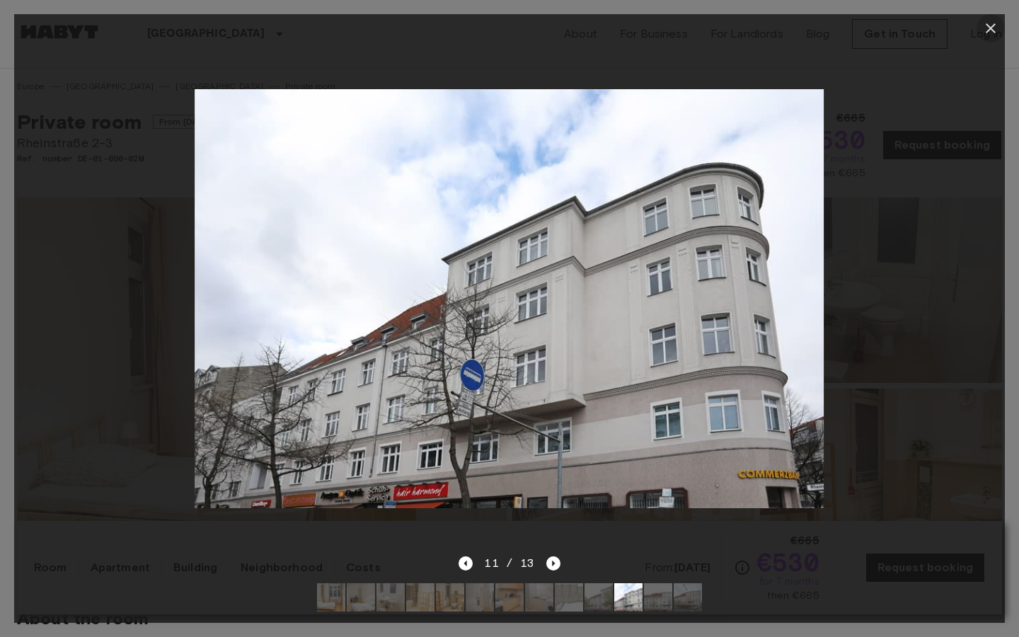
click at [994, 23] on icon "button" at bounding box center [991, 28] width 10 height 10
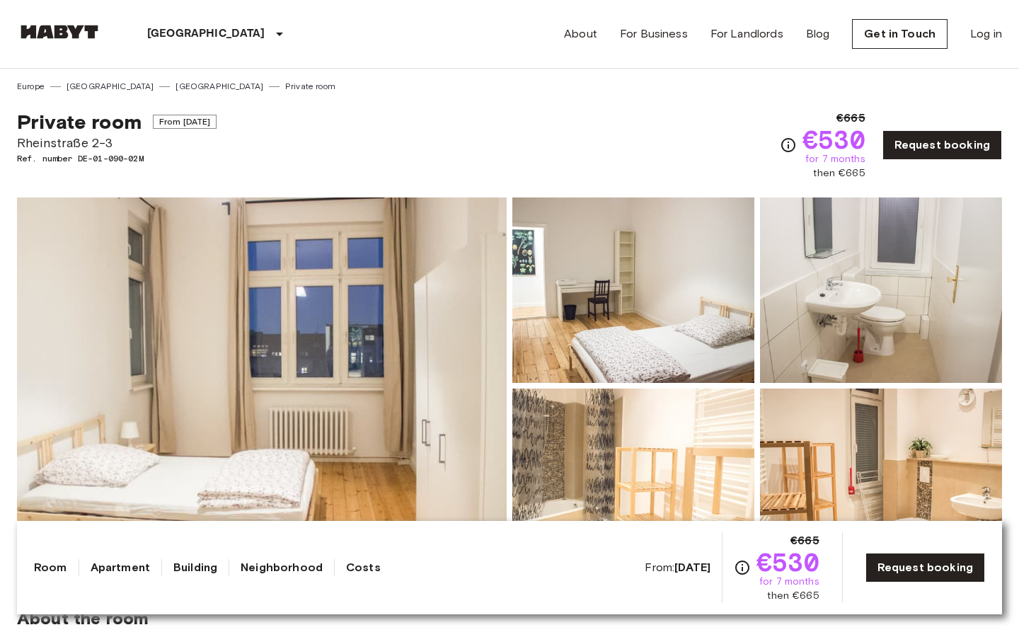
click at [172, 407] on img at bounding box center [262, 385] width 490 height 377
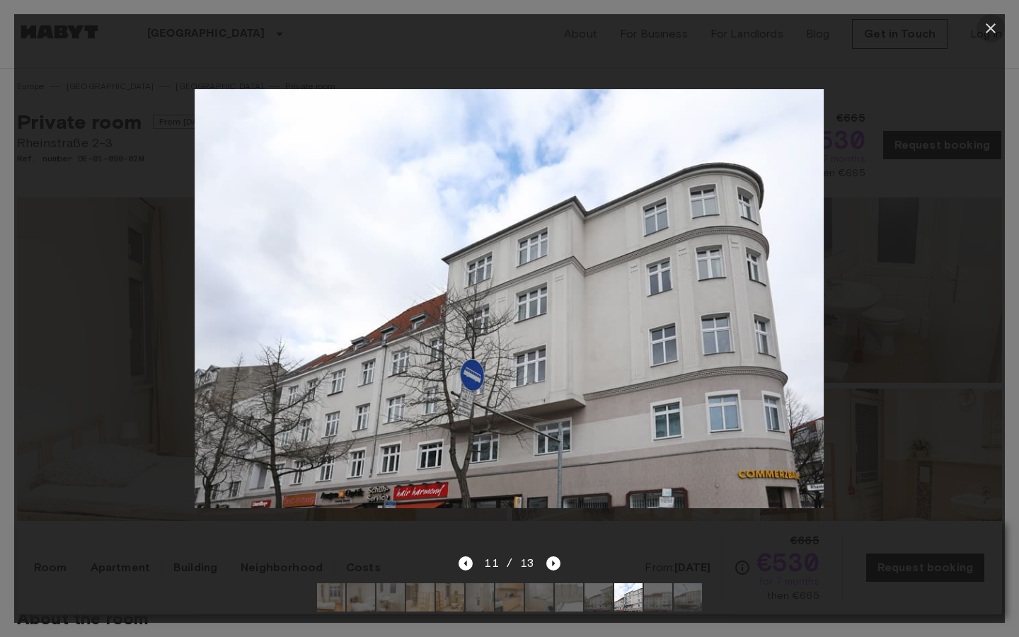
click at [987, 29] on icon "button" at bounding box center [990, 28] width 17 height 17
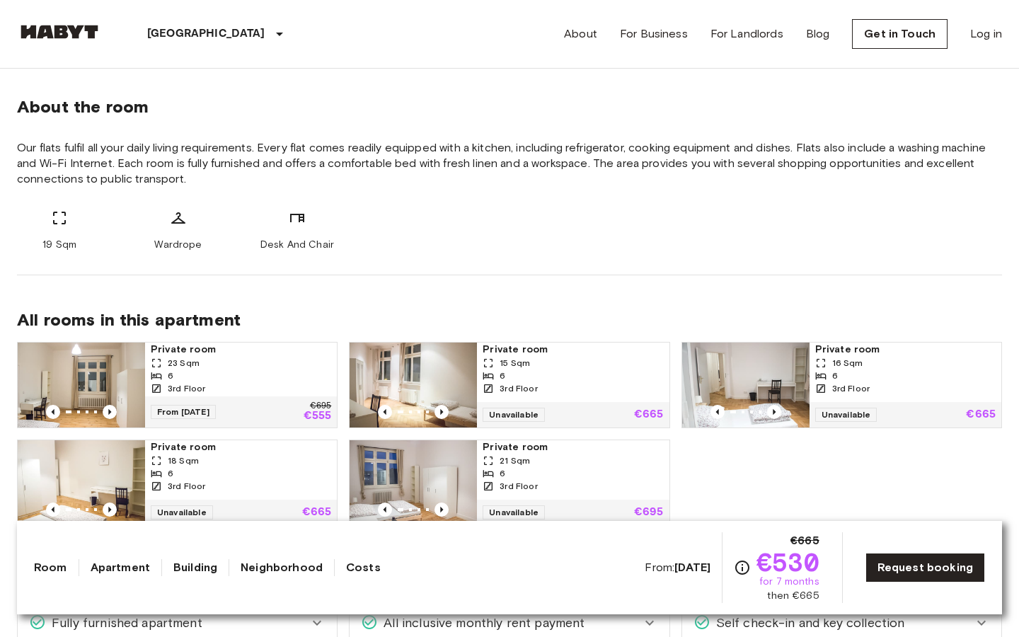
scroll to position [509, 0]
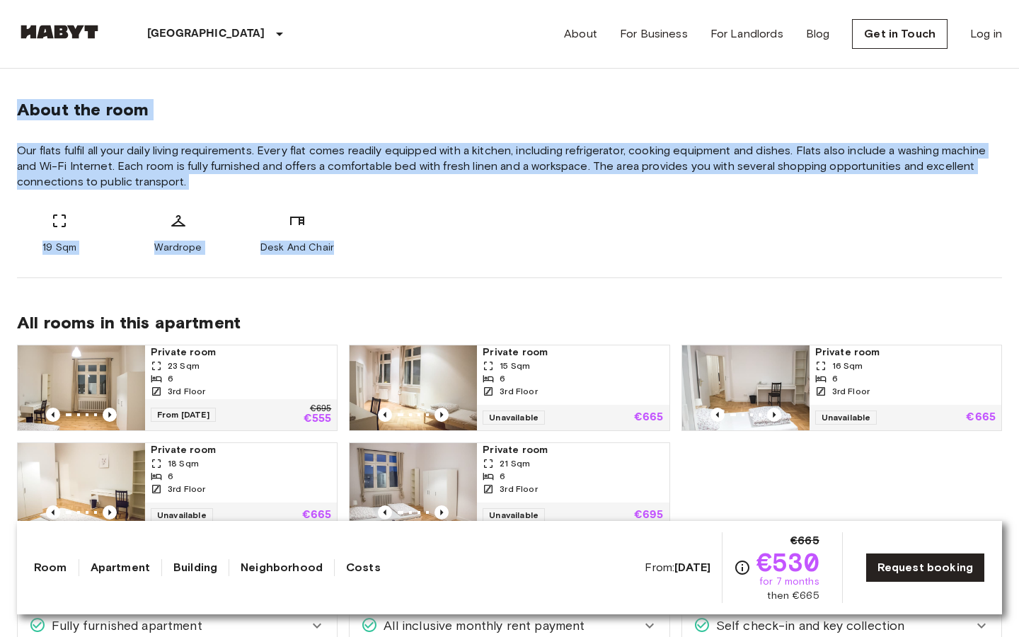
drag, startPoint x: 18, startPoint y: 103, endPoint x: 384, endPoint y: 258, distance: 397.7
click at [384, 258] on div "About the room Our flats fulfil all your daily living requirements. Every flat …" at bounding box center [509, 171] width 985 height 213
copy div "About the room Our flats fulfil all your daily living requirements. Every flat …"
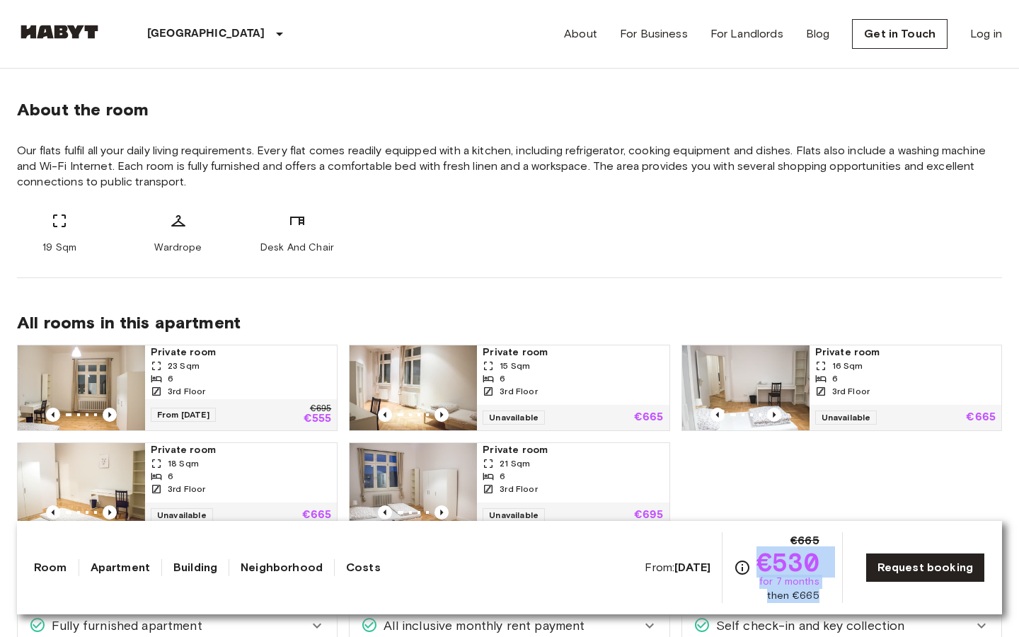
drag, startPoint x: 762, startPoint y: 558, endPoint x: 832, endPoint y: 599, distance: 81.6
click at [832, 599] on div "From: Aug 19 2025 €665 €530 for 7 months then €665 Request booking" at bounding box center [815, 567] width 340 height 71
copy div "€530 for 7 months then €665"
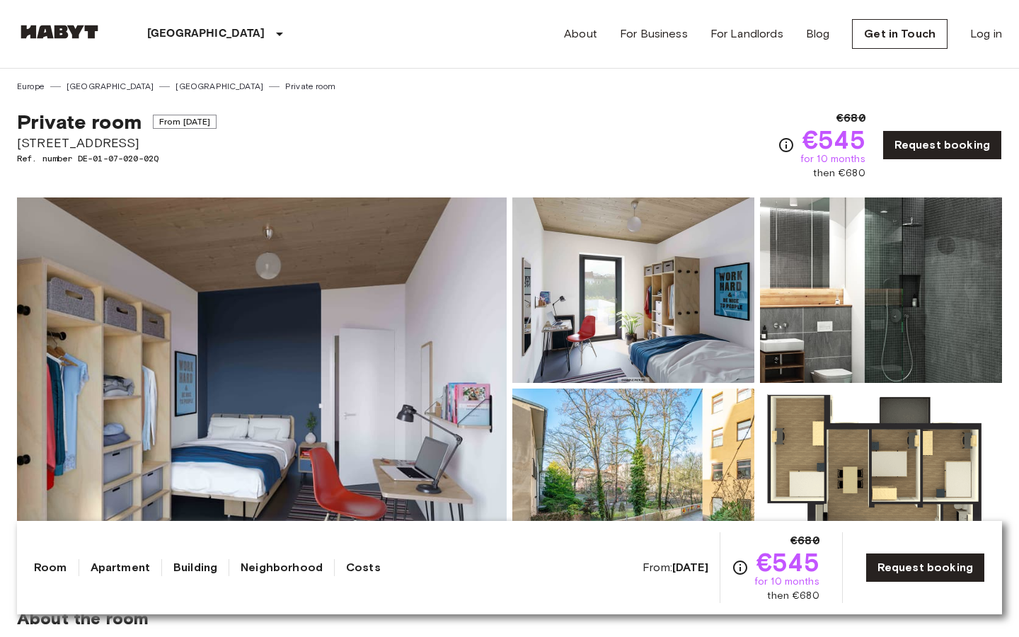
click at [289, 400] on img at bounding box center [262, 385] width 490 height 377
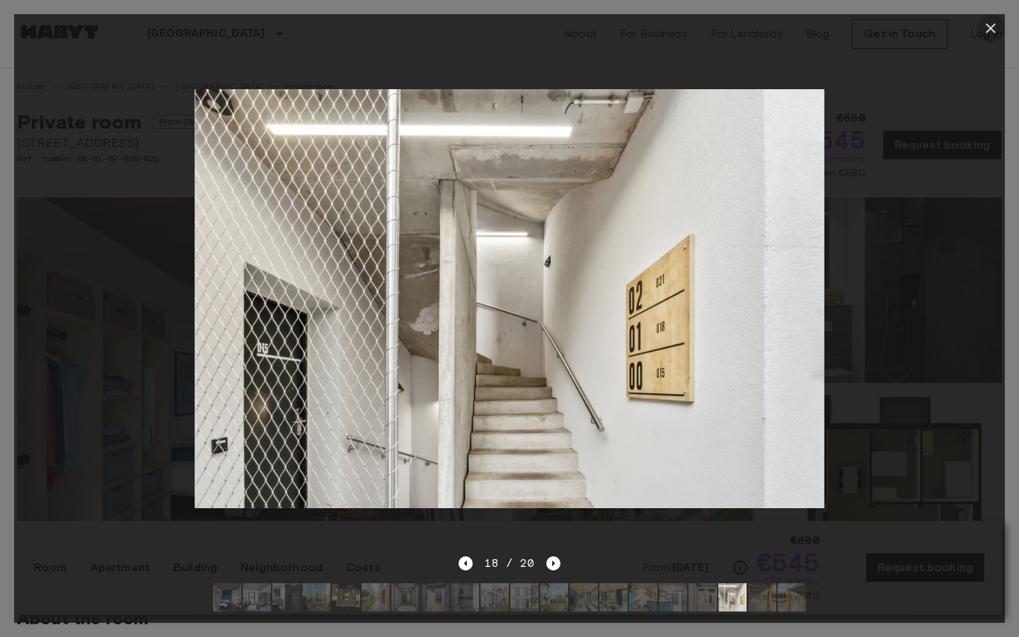
click at [988, 32] on icon "button" at bounding box center [990, 28] width 17 height 17
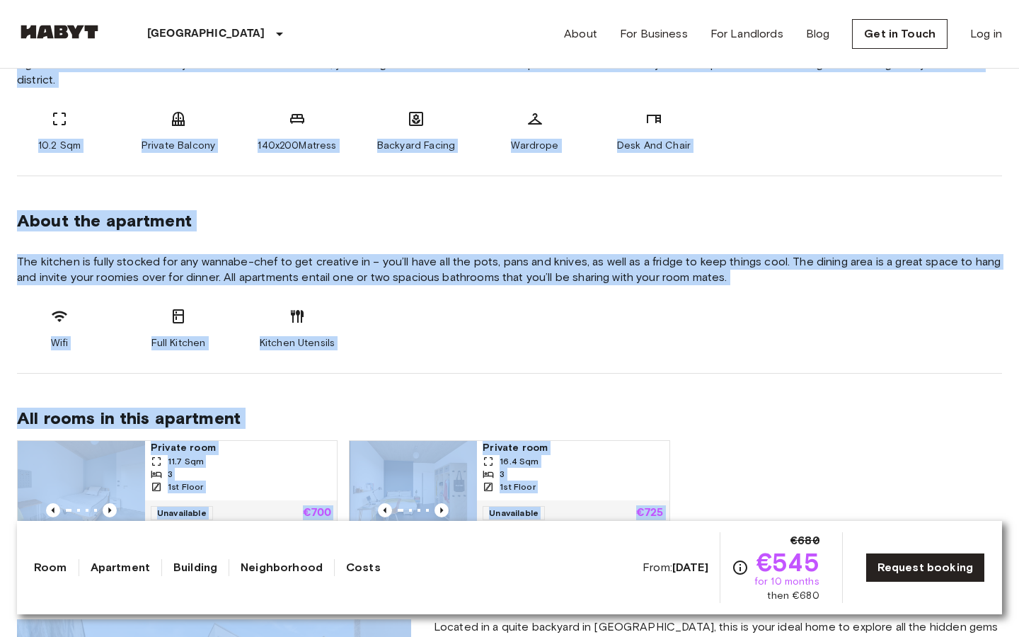
scroll to position [613, 0]
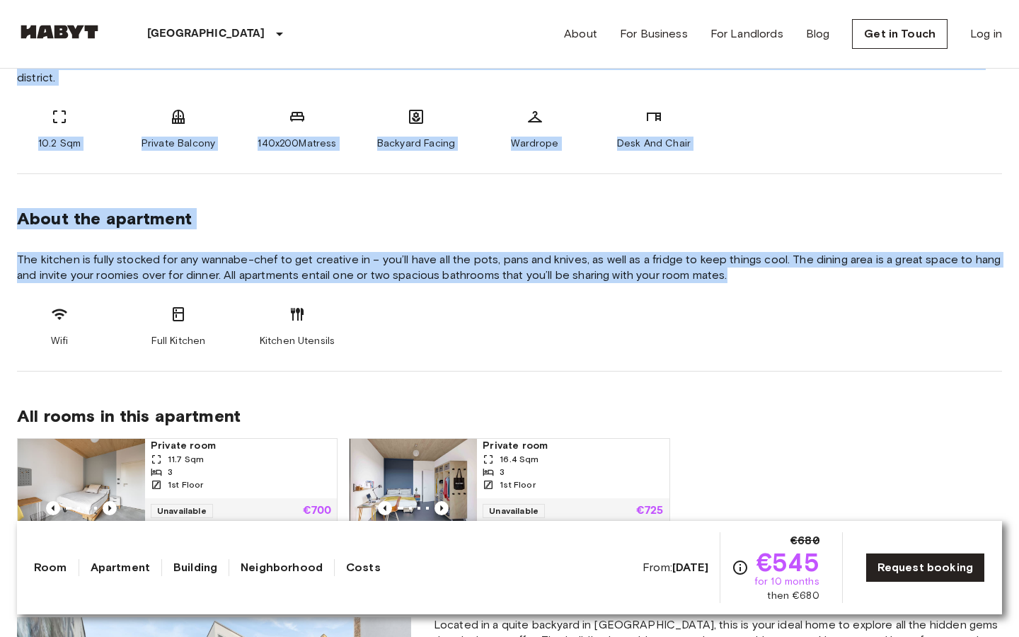
drag, startPoint x: 20, startPoint y: 178, endPoint x: 384, endPoint y: 362, distance: 407.7
copy div "About the room Our rooms come fully furnished with everything you need such as …"
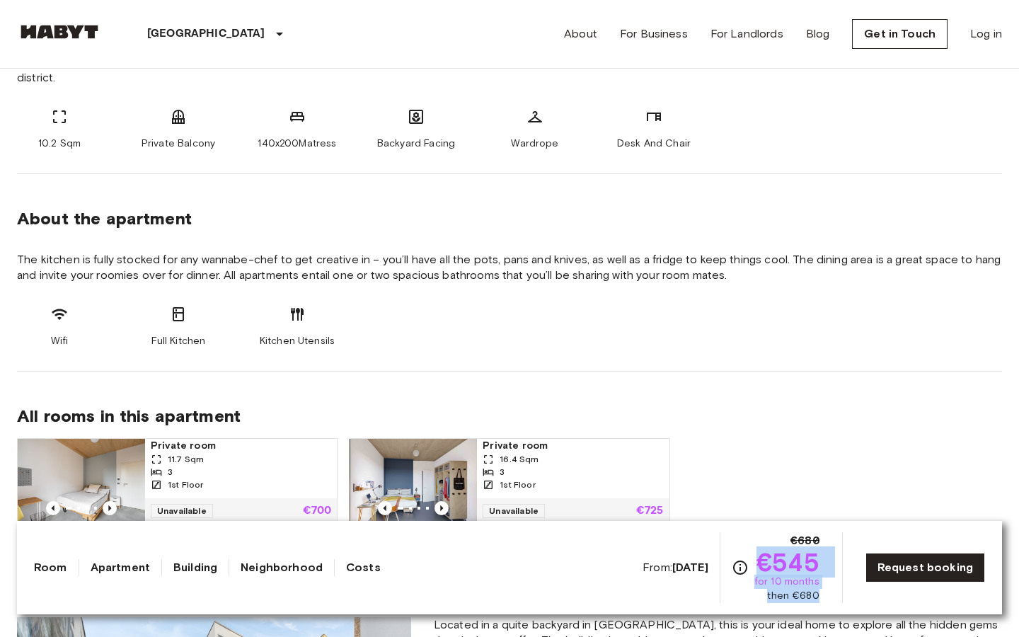
drag, startPoint x: 765, startPoint y: 559, endPoint x: 828, endPoint y: 601, distance: 75.6
click at [828, 601] on div "From: Dec 4 2025 €680 €545 for 10 months then €680 Request booking" at bounding box center [814, 567] width 343 height 71
copy div "€545 for 10 months then €680"
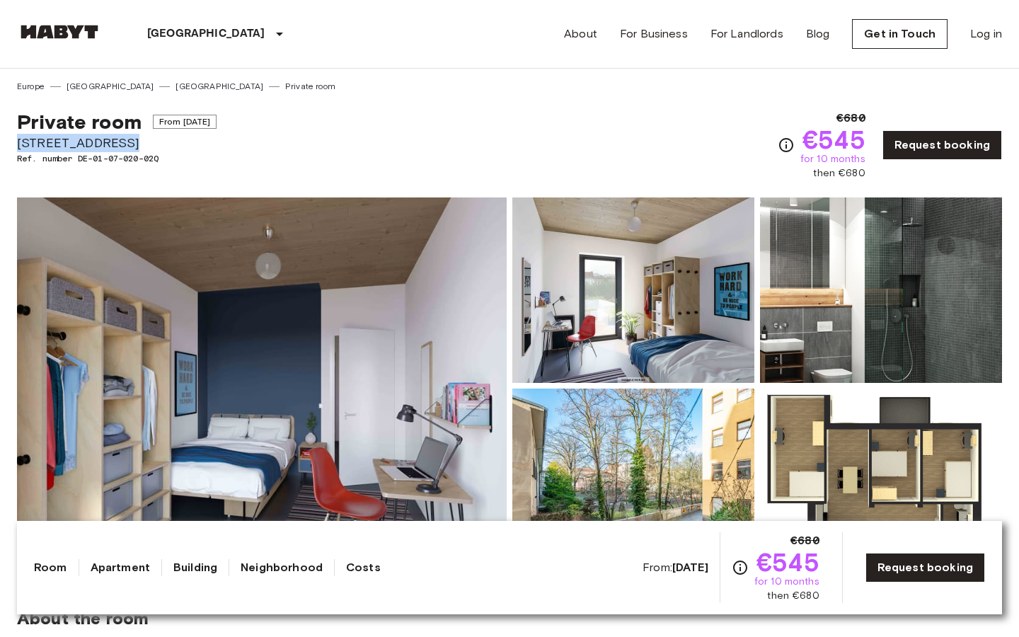
drag, startPoint x: 122, startPoint y: 142, endPoint x: 14, endPoint y: 142, distance: 107.6
copy span "Müllerstraße 55A"
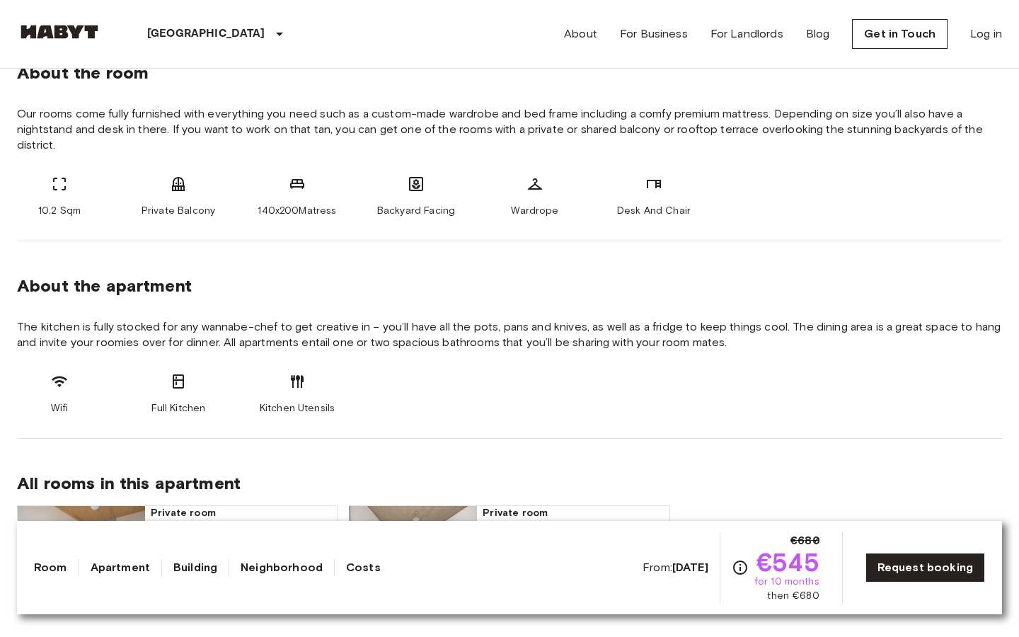
scroll to position [403, 0]
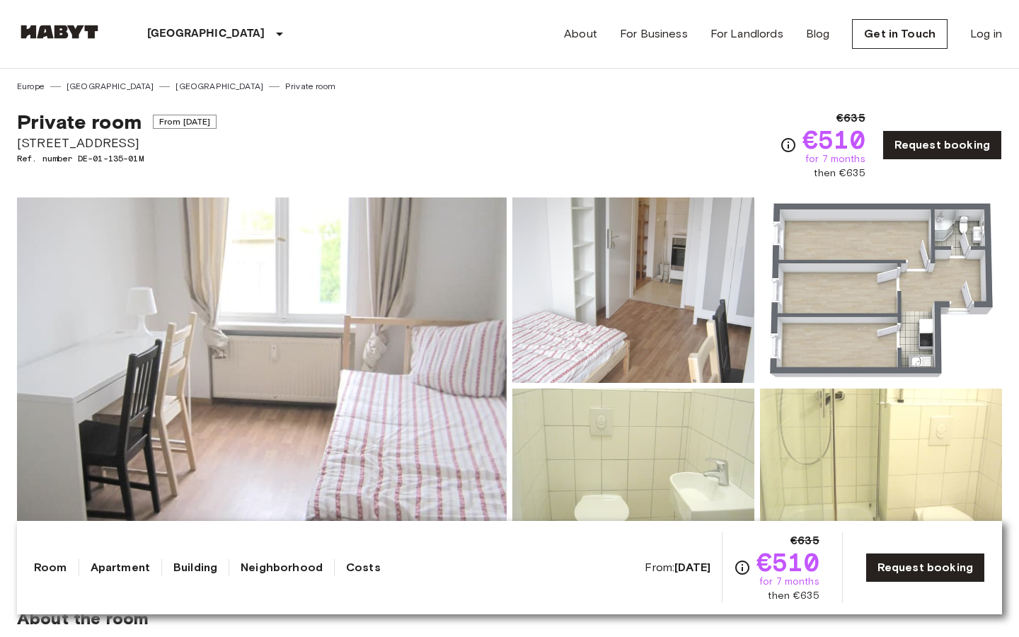
click at [292, 476] on img at bounding box center [262, 385] width 490 height 377
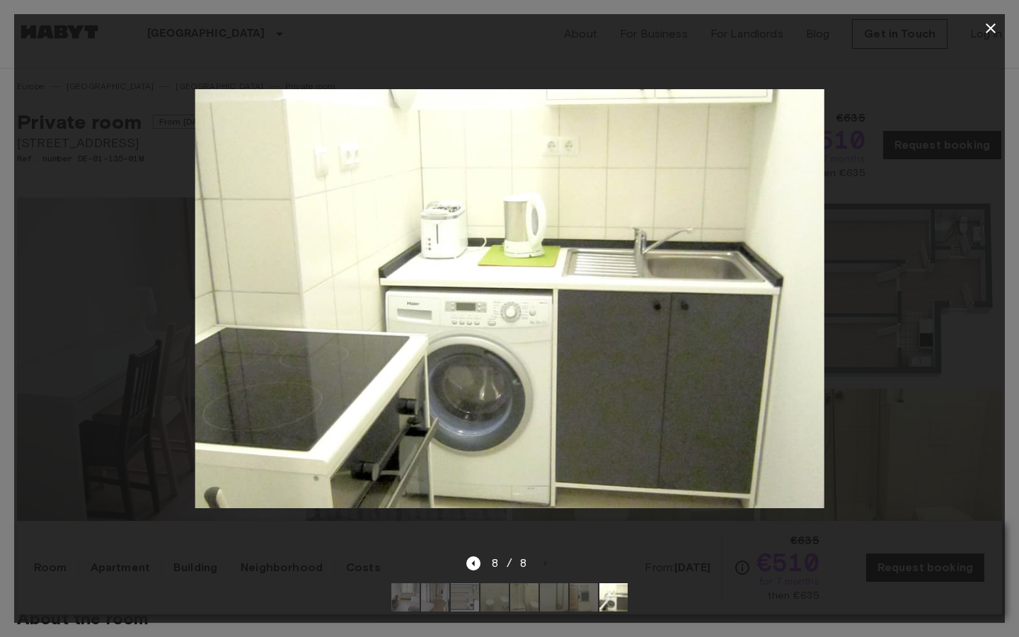
click at [997, 21] on icon "button" at bounding box center [990, 28] width 17 height 17
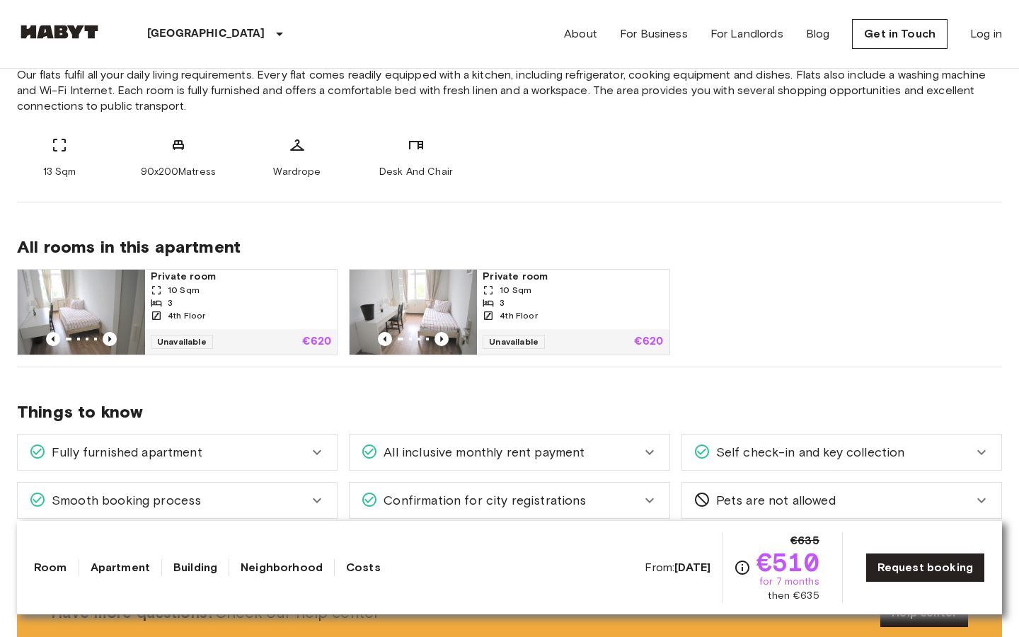
scroll to position [595, 0]
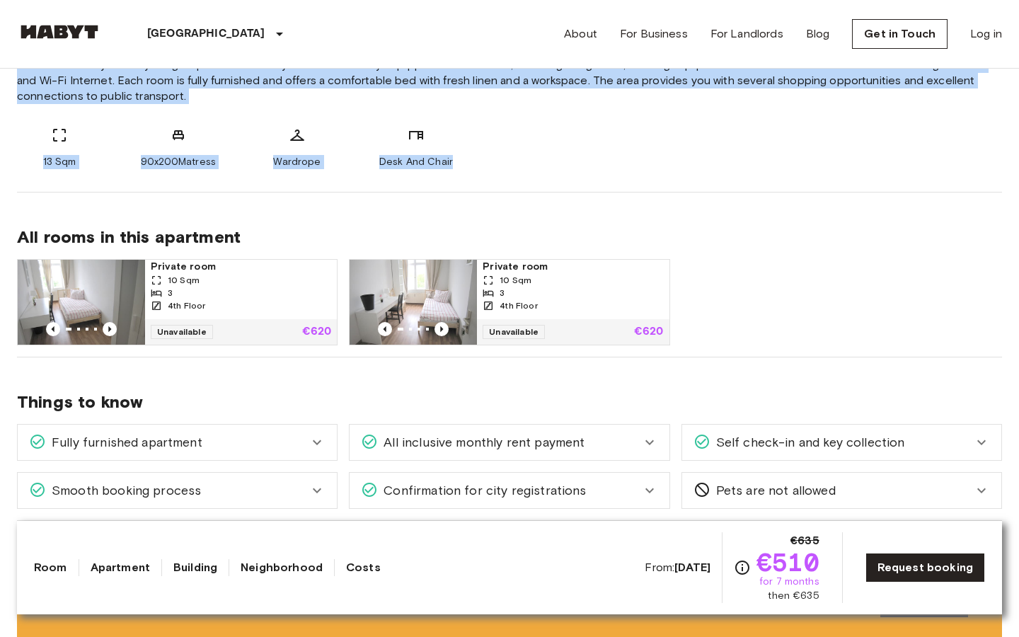
drag, startPoint x: 18, startPoint y: 277, endPoint x: 483, endPoint y: 161, distance: 478.6
click at [483, 161] on div "About the room Our flats fulfil all your daily living requirements. Every flat …" at bounding box center [509, 85] width 985 height 213
copy div "About the room Our flats fulfil all your daily living requirements. Every flat …"
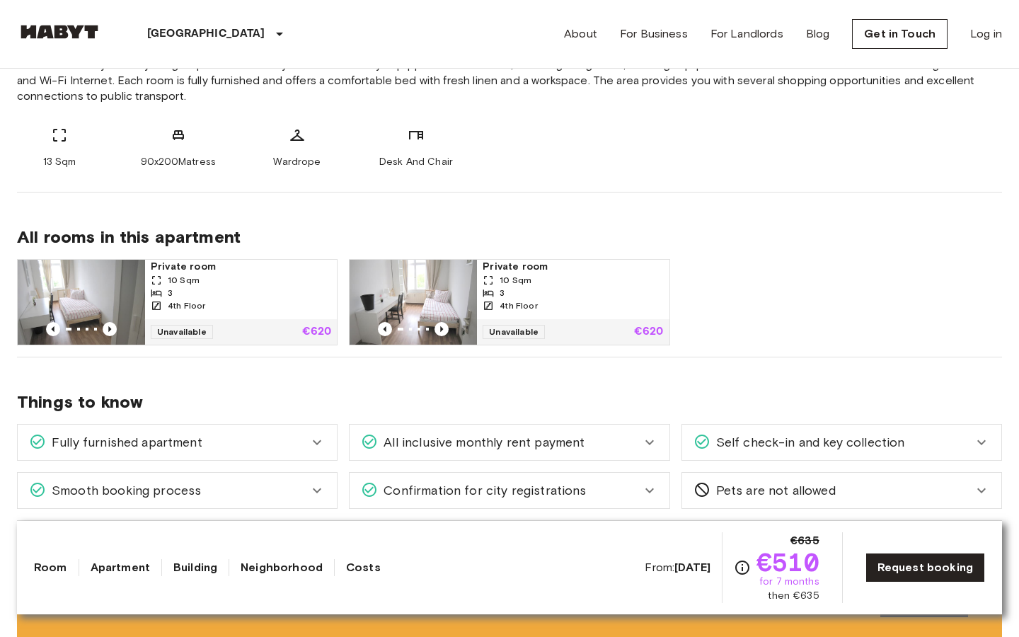
click at [757, 562] on div "€635 €510 for 7 months then €635" at bounding box center [777, 567] width 86 height 71
drag, startPoint x: 763, startPoint y: 566, endPoint x: 828, endPoint y: 592, distance: 70.2
click at [828, 592] on div "From: Aug 19 2025 €635 €510 for 7 months then €635 Request booking" at bounding box center [815, 567] width 340 height 71
copy div "€510 for 7 months then €635"
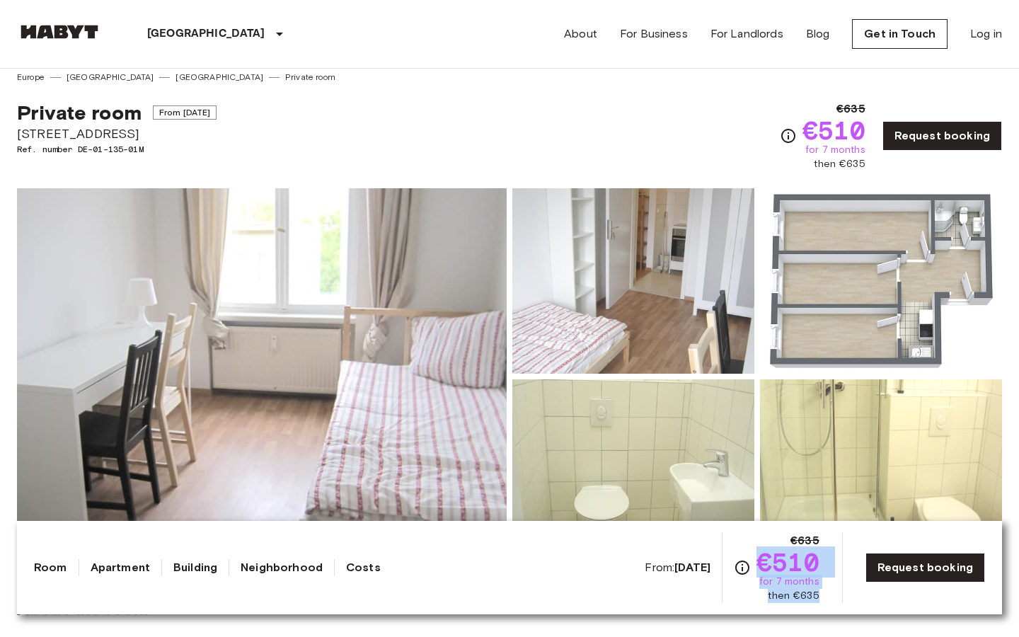
scroll to position [0, 0]
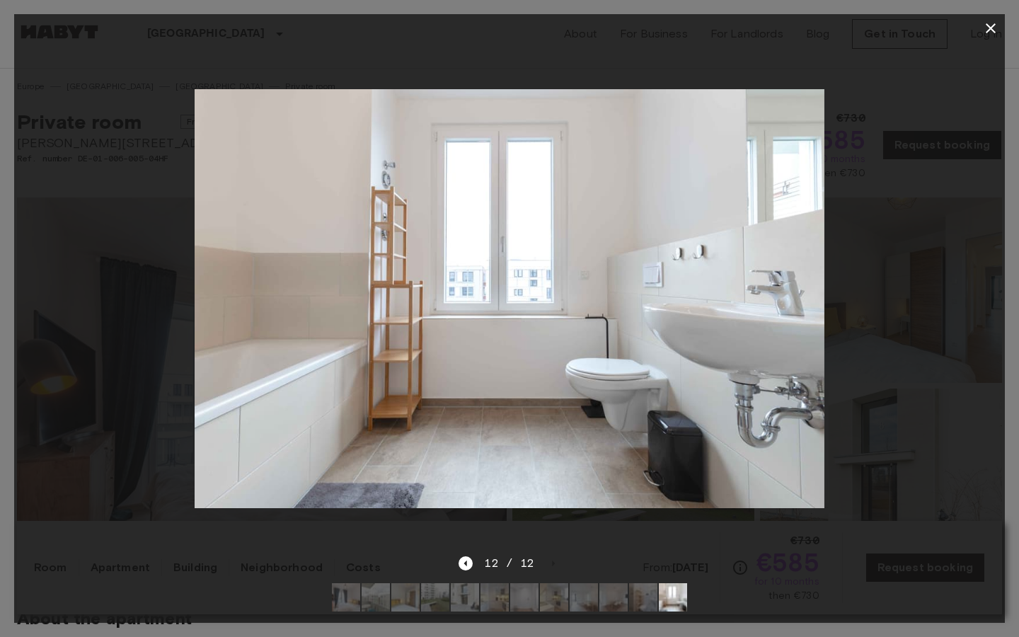
click at [988, 28] on icon "button" at bounding box center [990, 28] width 17 height 17
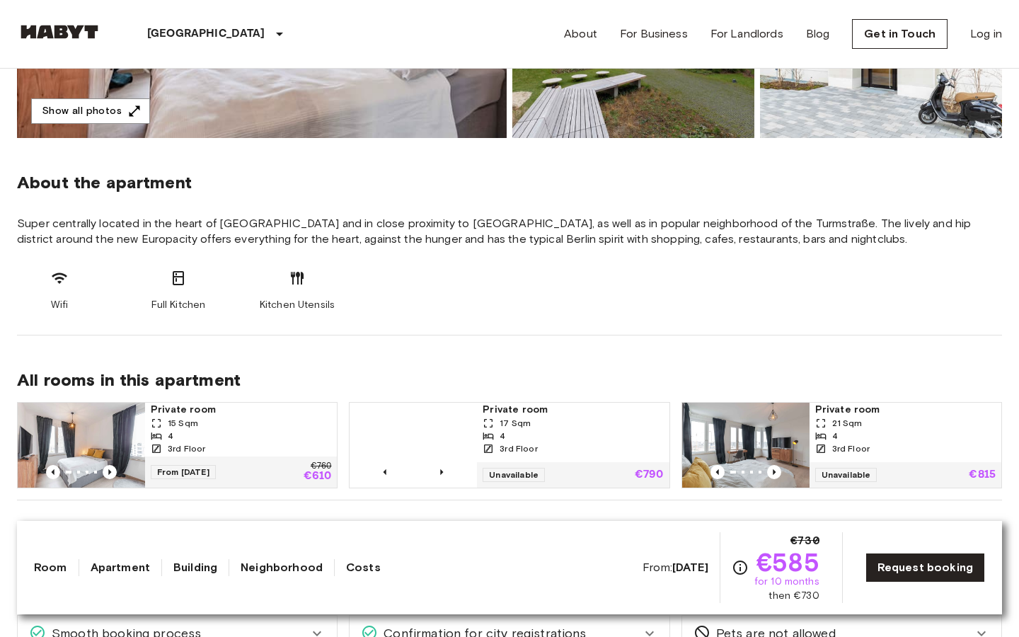
scroll to position [418, 0]
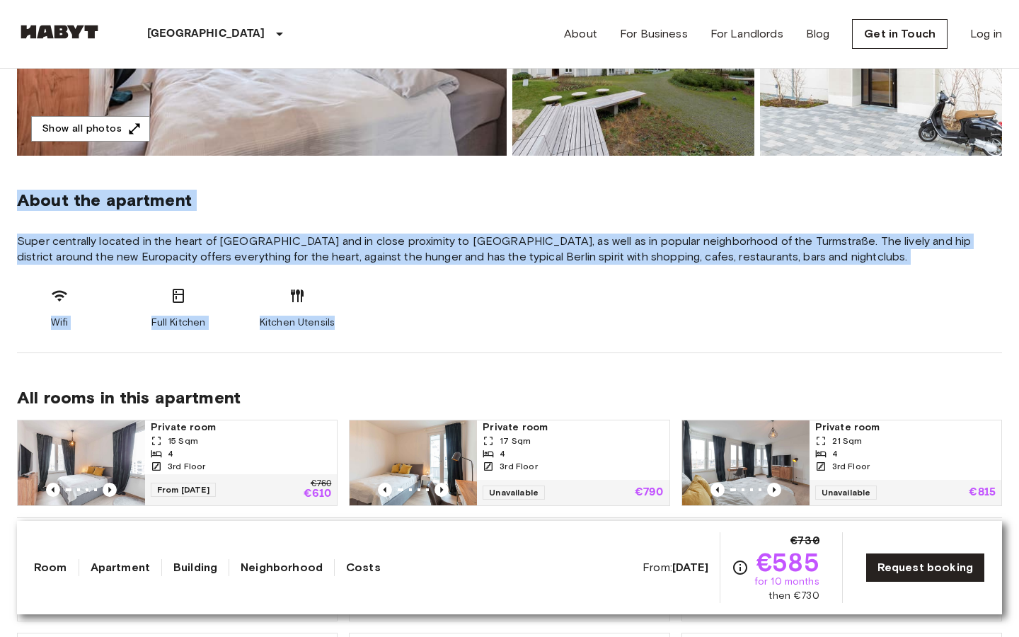
drag, startPoint x: 21, startPoint y: 194, endPoint x: 377, endPoint y: 326, distance: 380.2
click at [377, 326] on section "About the apartment Super centrally located in the heart of Berlin and in close…" at bounding box center [509, 254] width 985 height 197
copy section "About the apartment Super centrally located in the heart of Berlin and in close…"
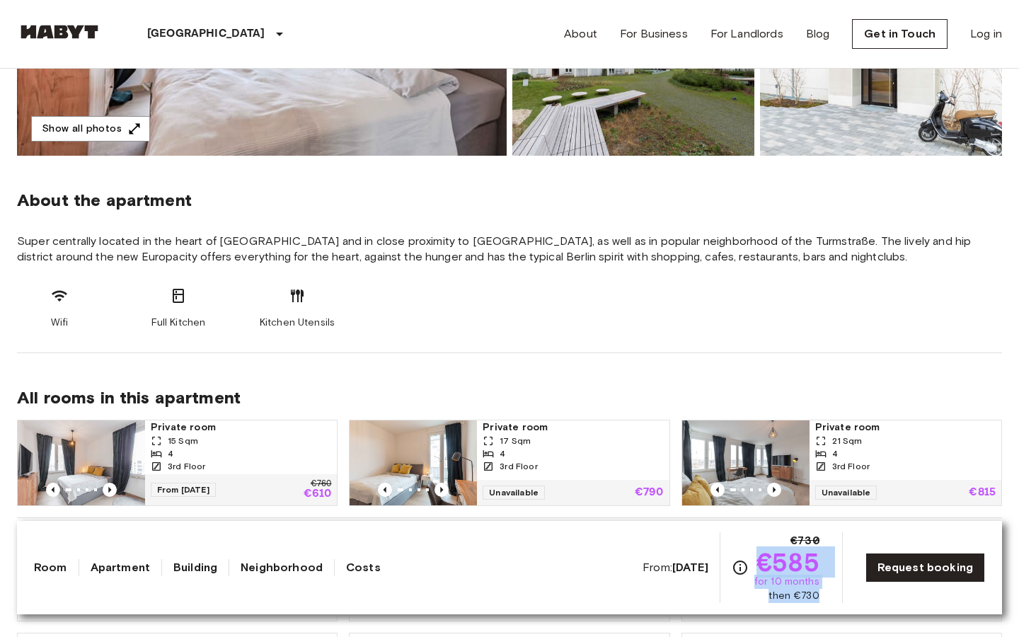
drag, startPoint x: 759, startPoint y: 554, endPoint x: 828, endPoint y: 598, distance: 82.1
click at [828, 598] on div "From: Sep 19 2025 €730 €585 for 10 months then €730 Request booking" at bounding box center [814, 567] width 343 height 71
copy div "€585 for 10 months then €730"
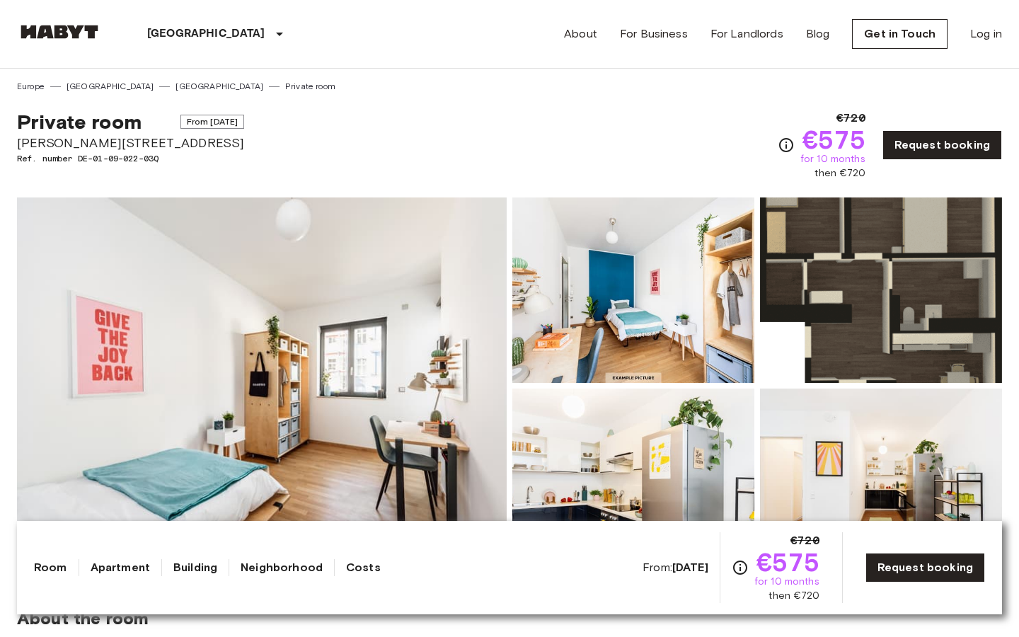
scroll to position [109, 0]
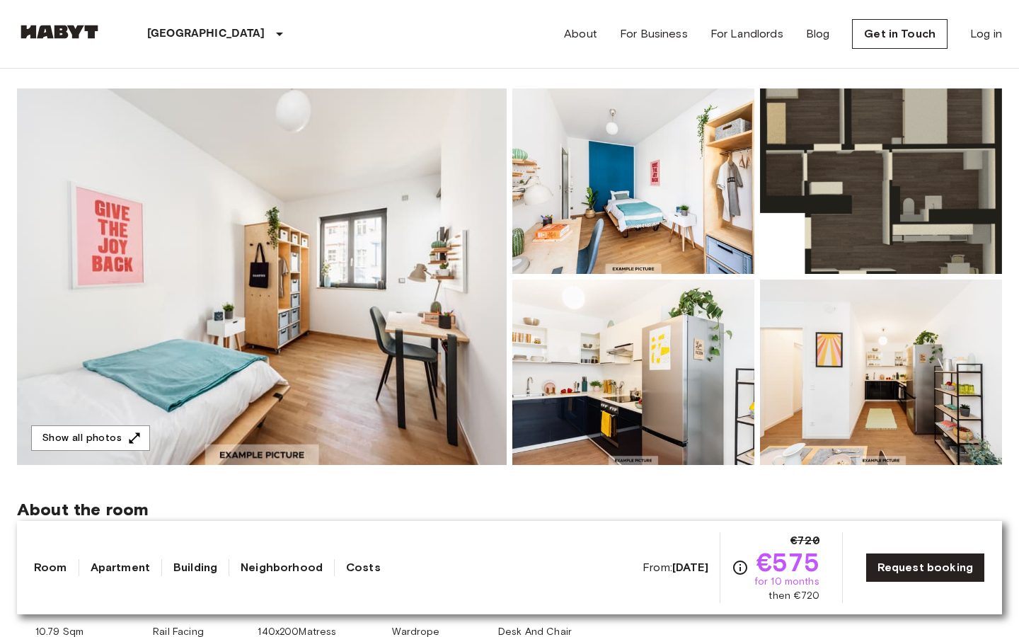
click at [201, 258] on img at bounding box center [262, 276] width 490 height 377
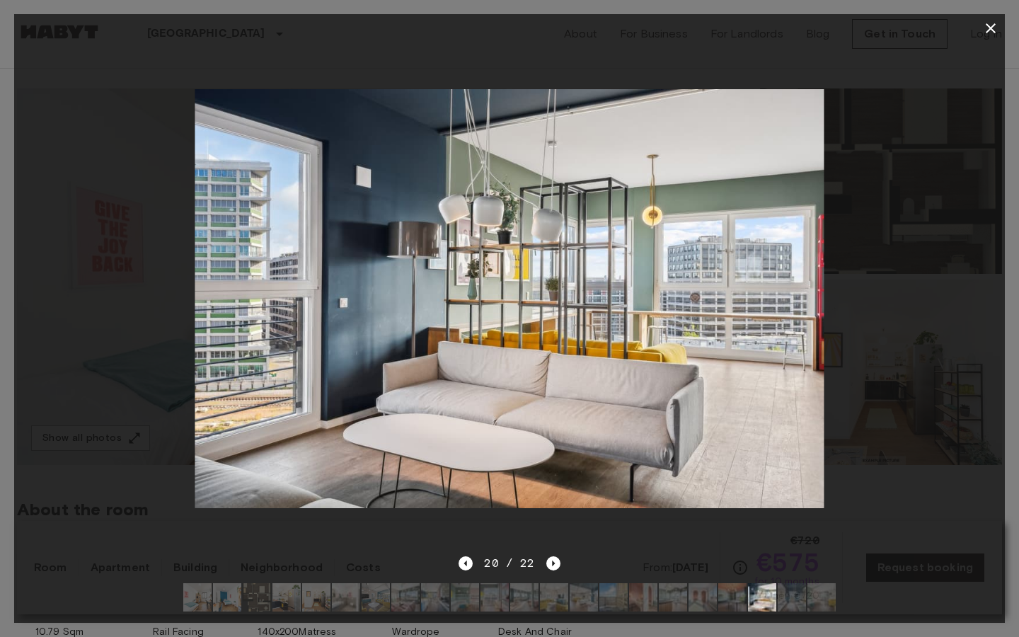
click at [992, 28] on icon "button" at bounding box center [990, 28] width 17 height 17
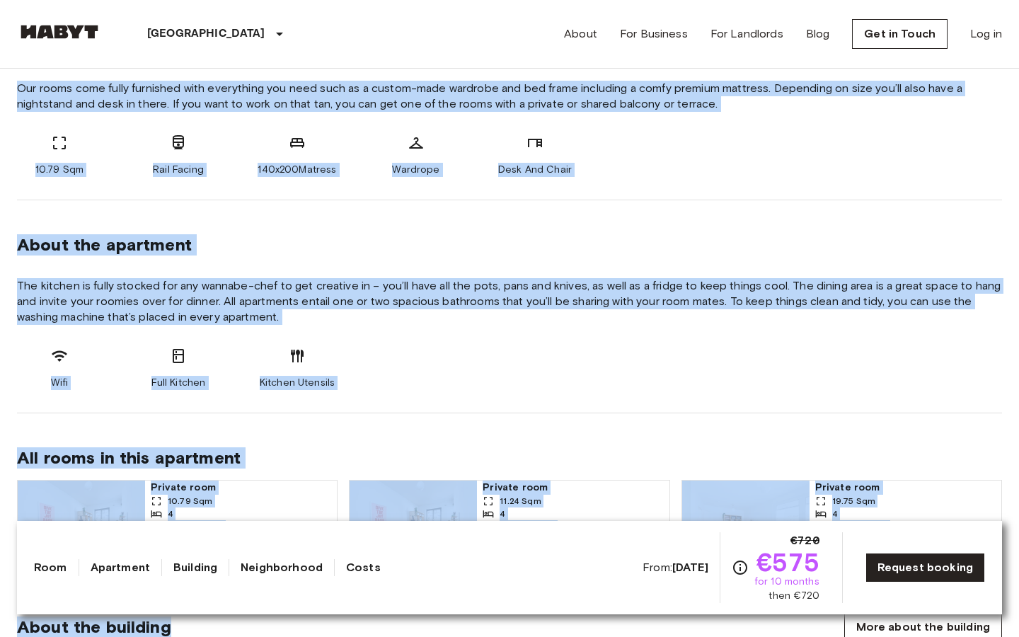
scroll to position [574, 0]
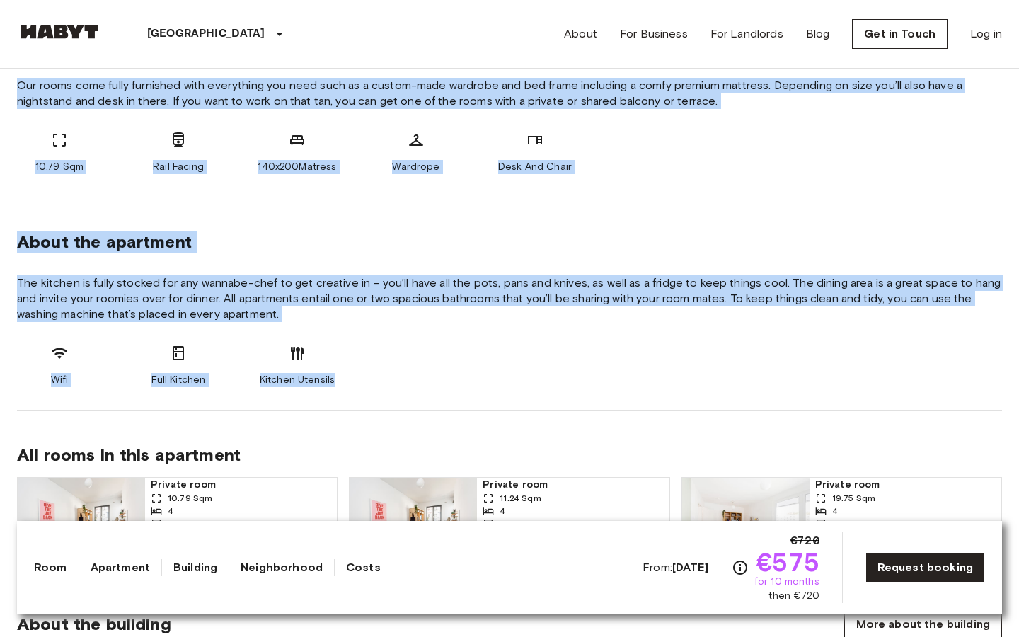
drag, startPoint x: 18, startPoint y: 185, endPoint x: 395, endPoint y: 395, distance: 430.9
copy div "About the room Our rooms come fully furnished with everything you need such as …"
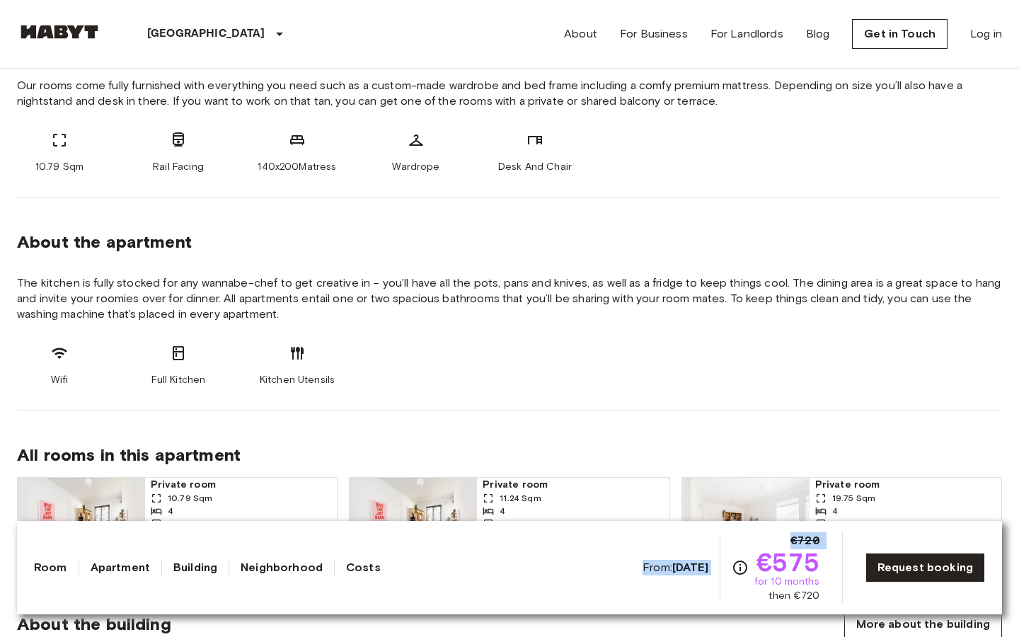
drag, startPoint x: 764, startPoint y: 561, endPoint x: 838, endPoint y: 604, distance: 85.9
click at [838, 604] on div "Room Apartment Building Neighborhood Costs From: [DATE] €720 €575 for 10 months…" at bounding box center [509, 567] width 985 height 93
copy div "From: [DATE] €720"
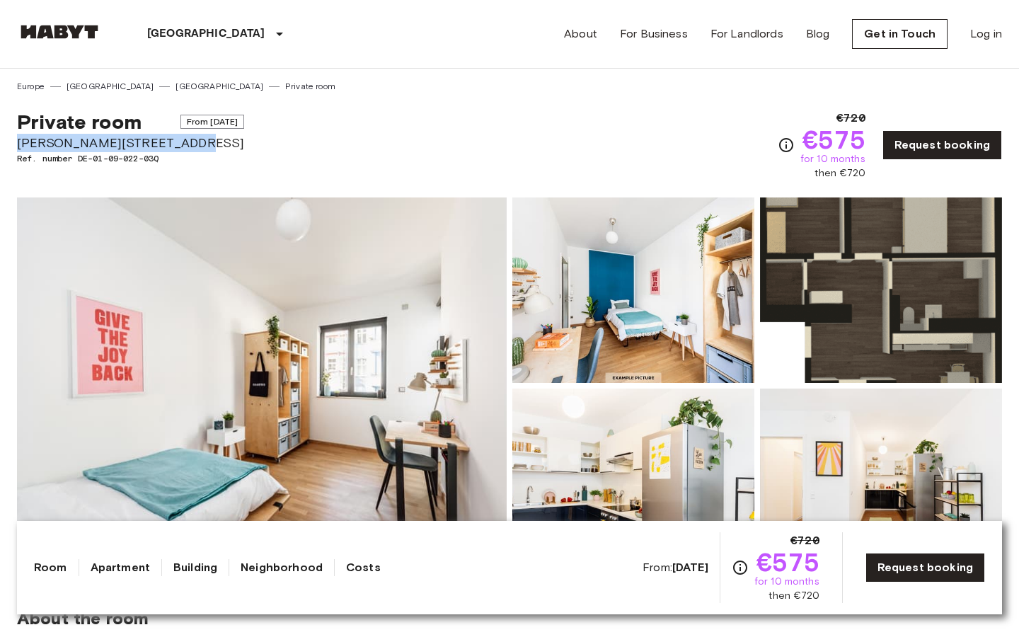
drag, startPoint x: 16, startPoint y: 143, endPoint x: 221, endPoint y: 143, distance: 204.6
click at [221, 143] on span "[PERSON_NAME][STREET_ADDRESS]" at bounding box center [130, 143] width 227 height 18
copy span "[PERSON_NAME][STREET_ADDRESS]"
